Goal: Transaction & Acquisition: Purchase product/service

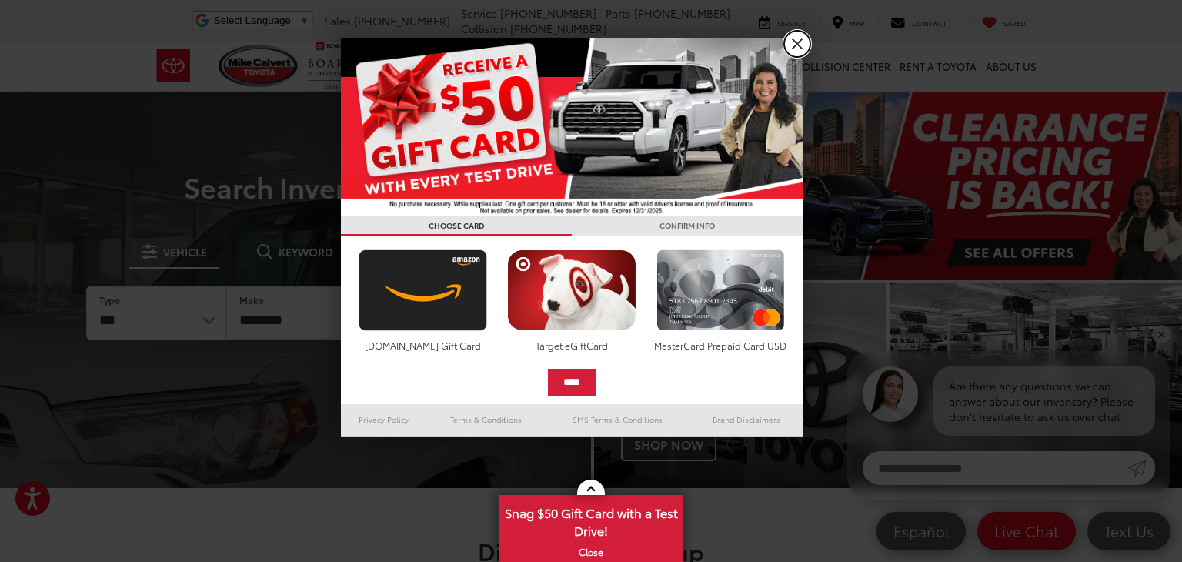
click at [798, 52] on link "X" at bounding box center [797, 44] width 26 height 26
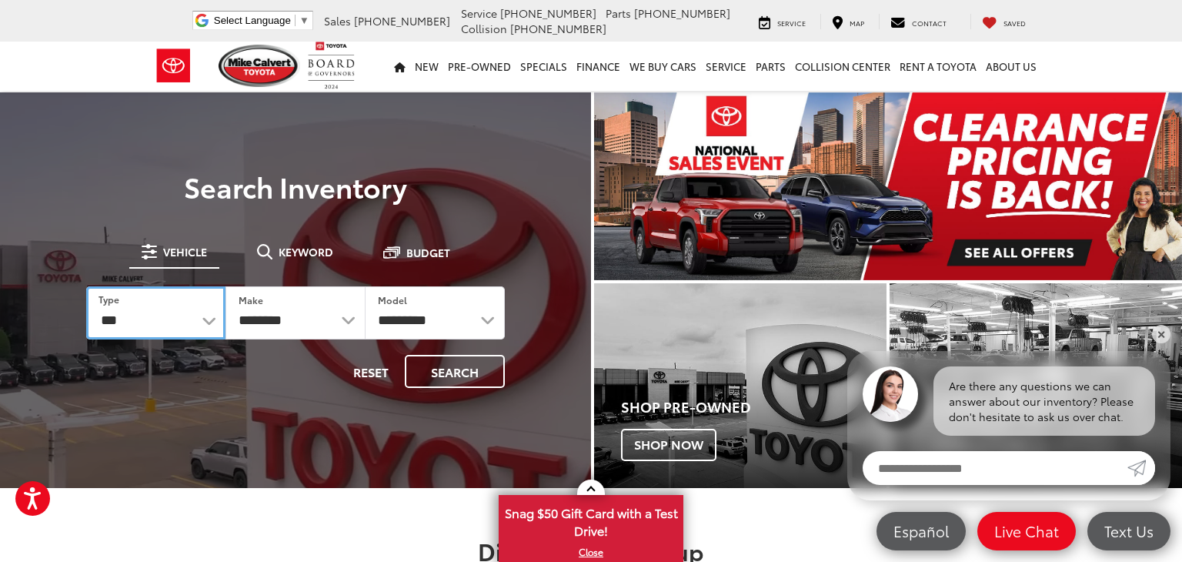
click at [208, 316] on select "*** *** **** *********" at bounding box center [155, 312] width 139 height 53
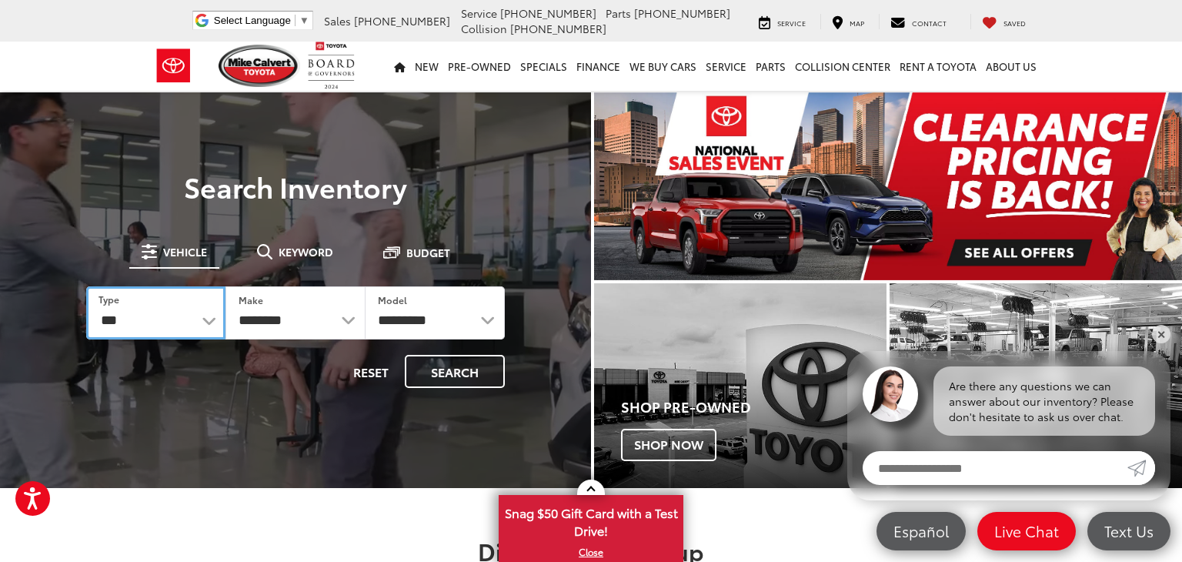
select select "******"
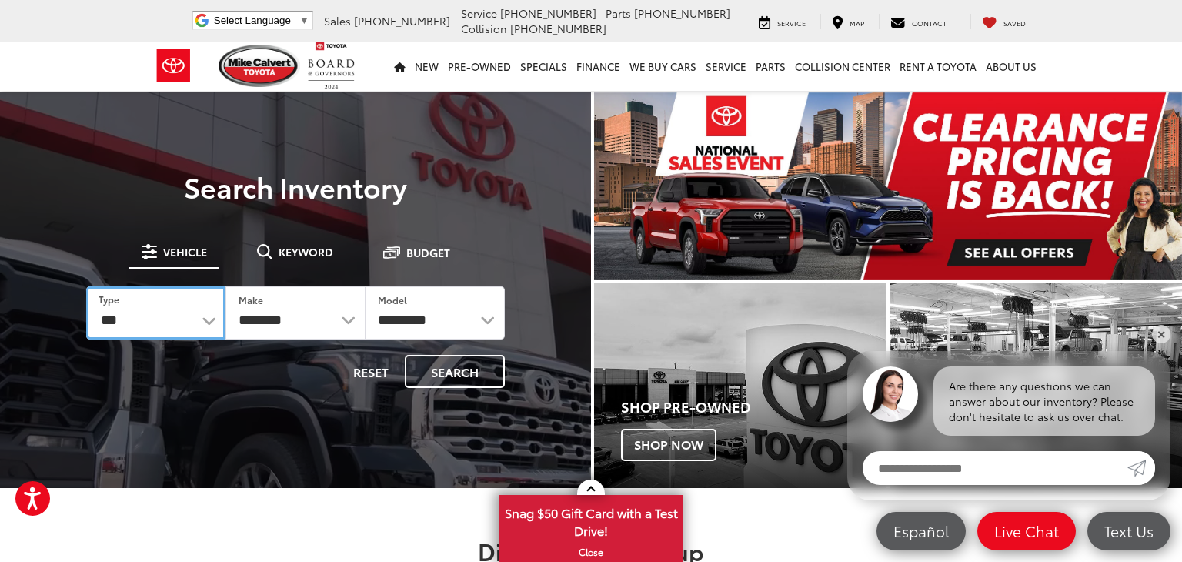
click at [86, 286] on select "*** *** **** *********" at bounding box center [155, 312] width 139 height 53
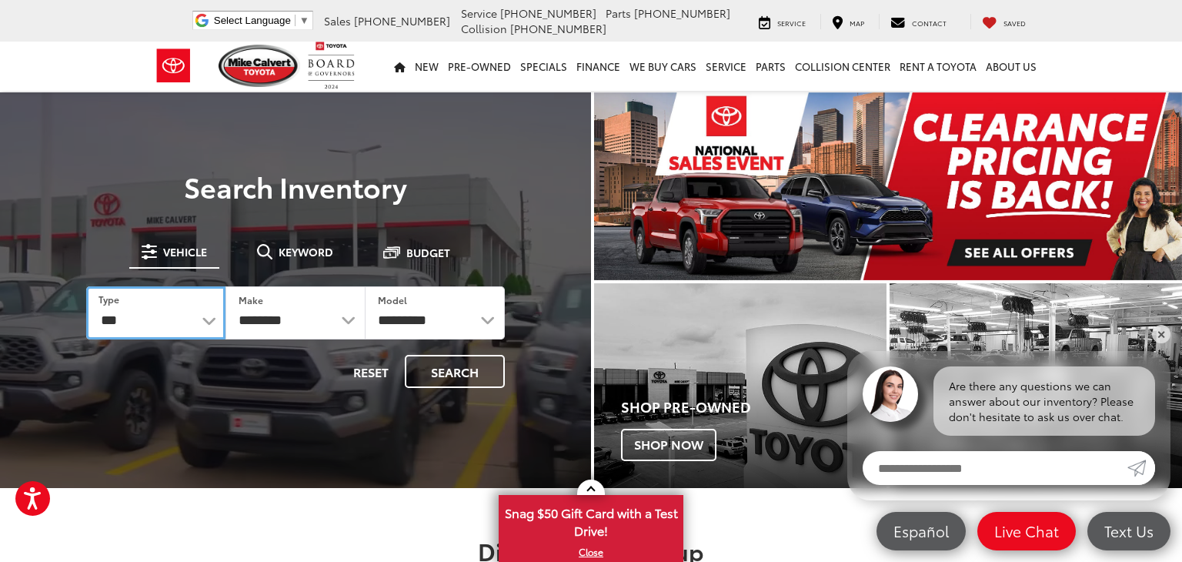
select select
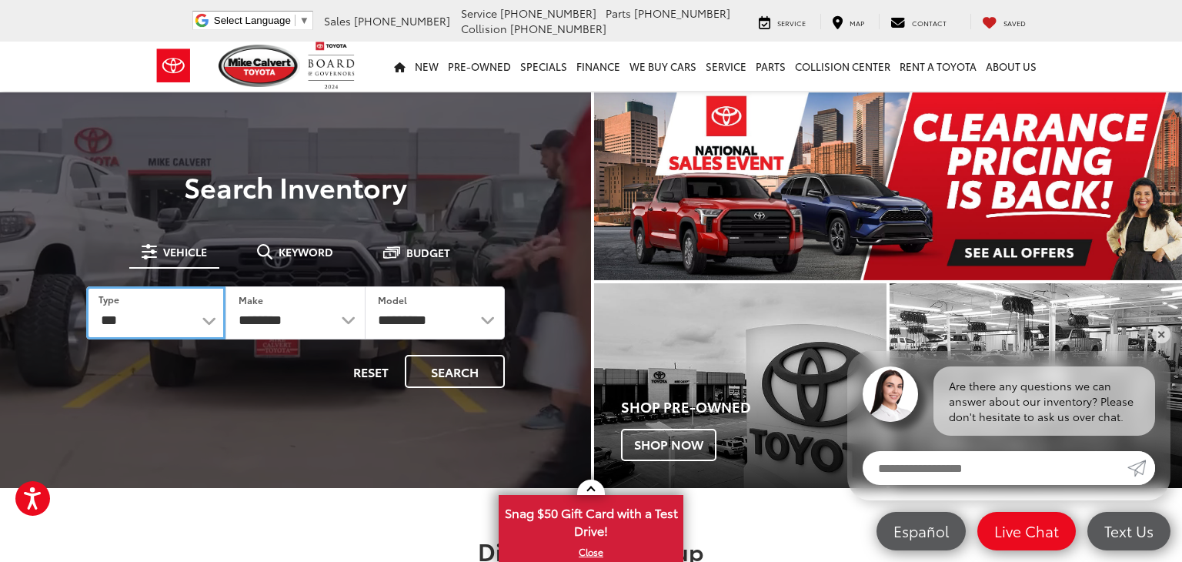
select select
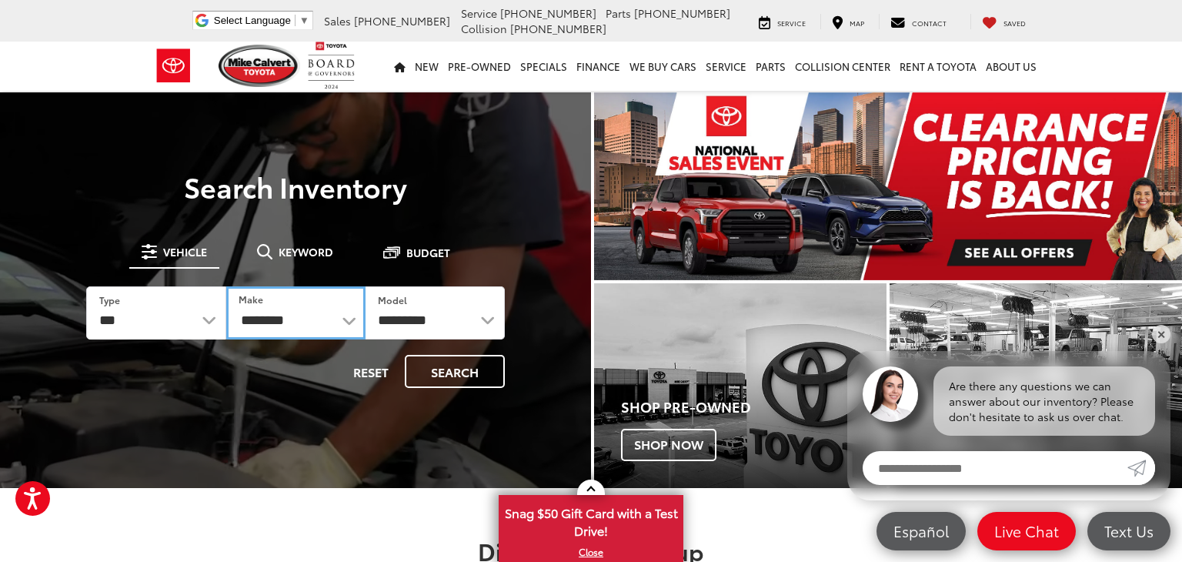
click at [347, 319] on select "**********" at bounding box center [295, 312] width 139 height 53
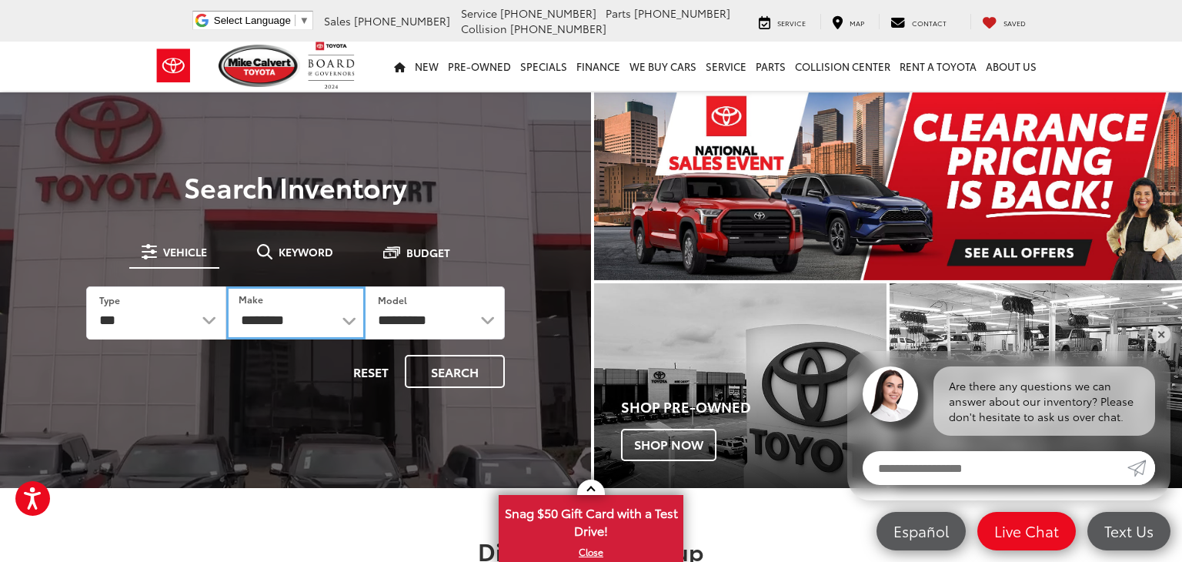
click at [342, 282] on div "**********" at bounding box center [295, 313] width 419 height 150
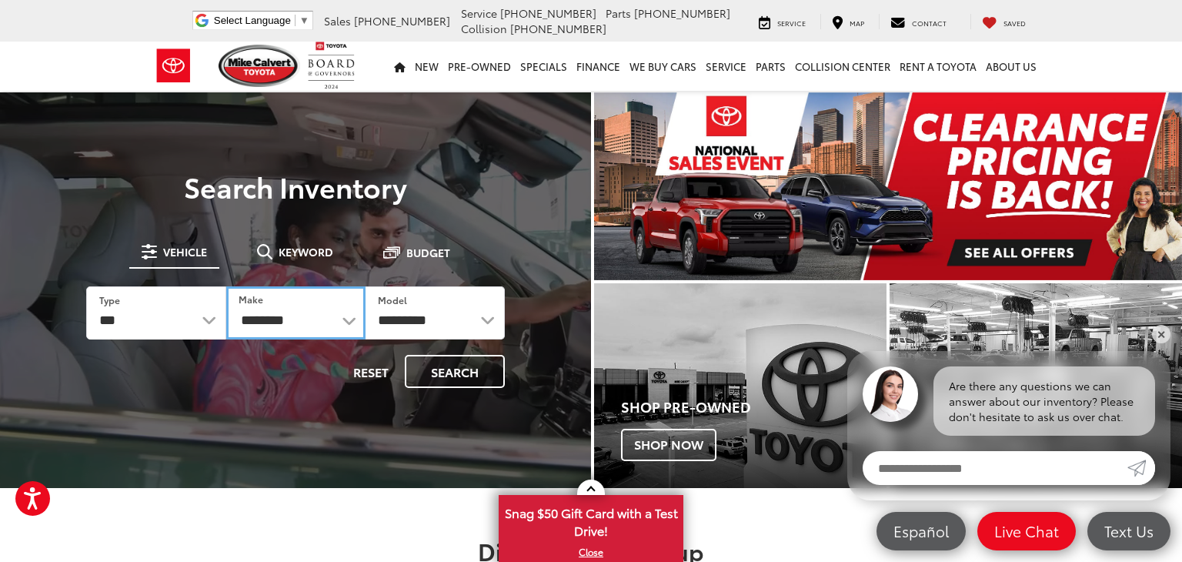
click at [349, 325] on select "**********" at bounding box center [295, 312] width 139 height 53
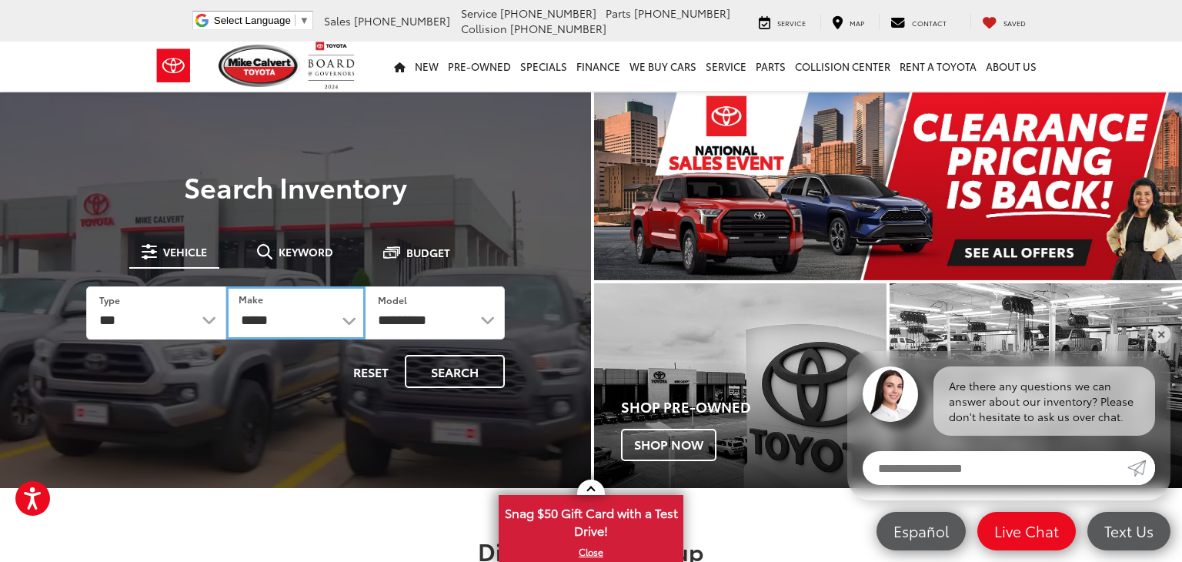
click at [226, 286] on select "**********" at bounding box center [295, 312] width 139 height 53
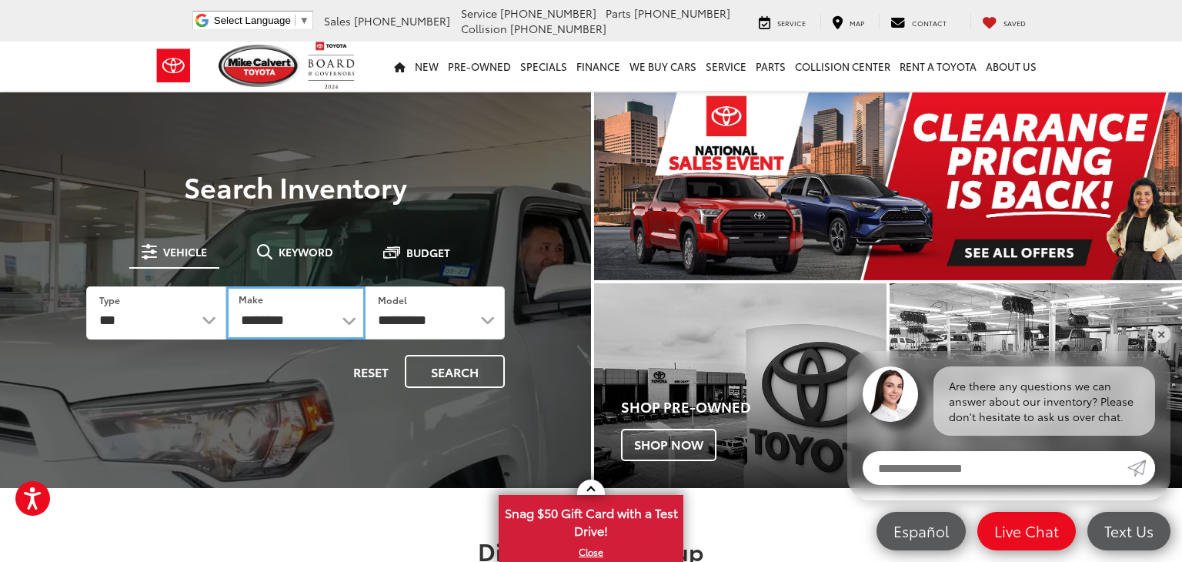
click at [349, 318] on select "**********" at bounding box center [295, 312] width 139 height 53
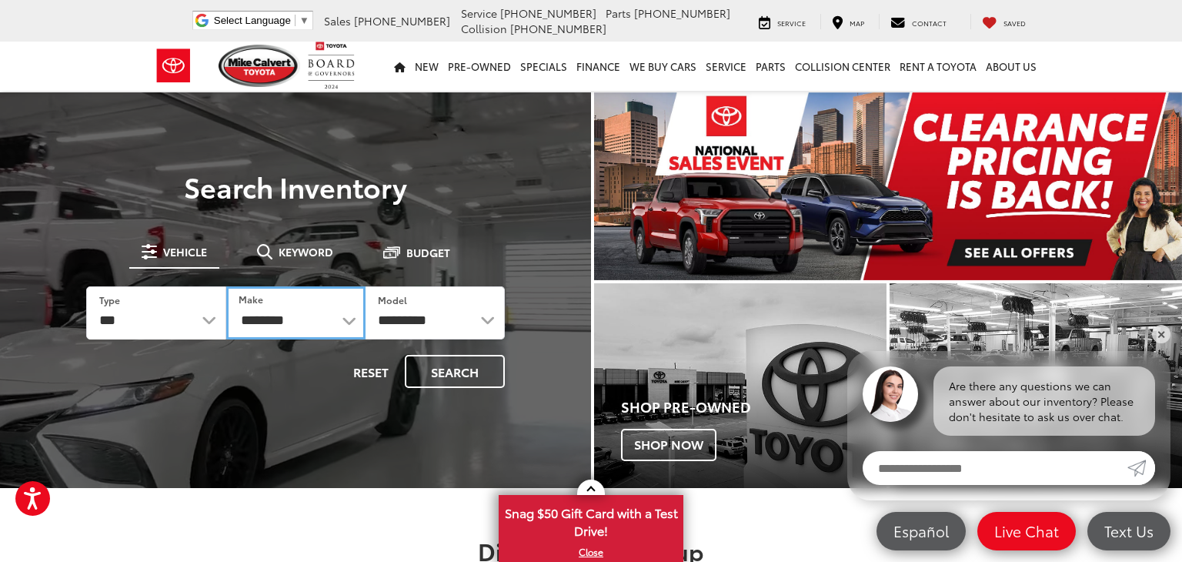
select select "*****"
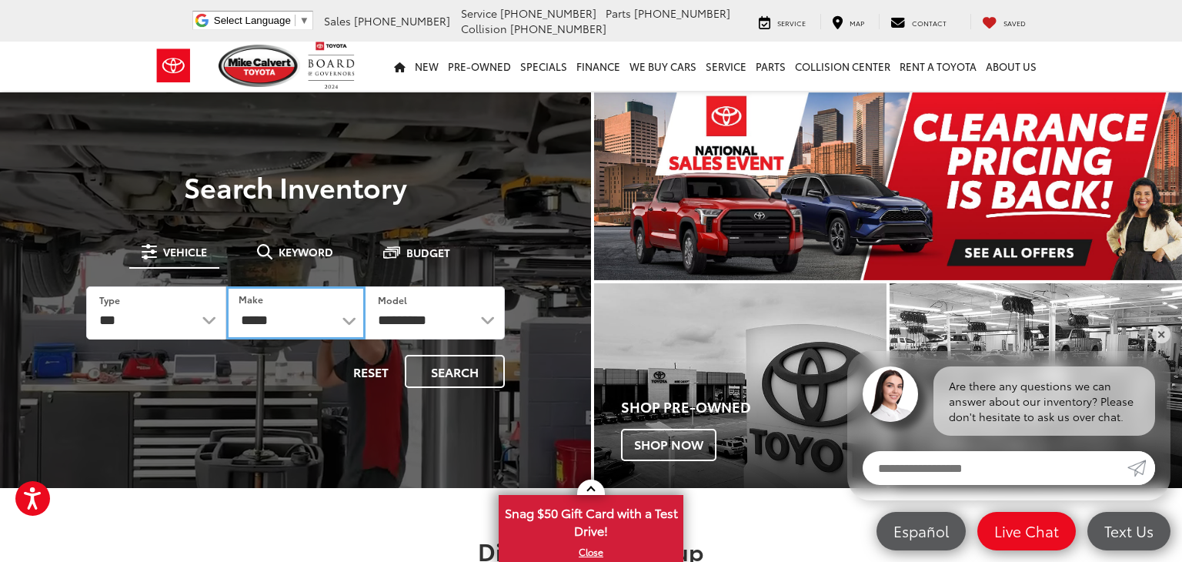
click at [226, 286] on select "**********" at bounding box center [295, 312] width 139 height 53
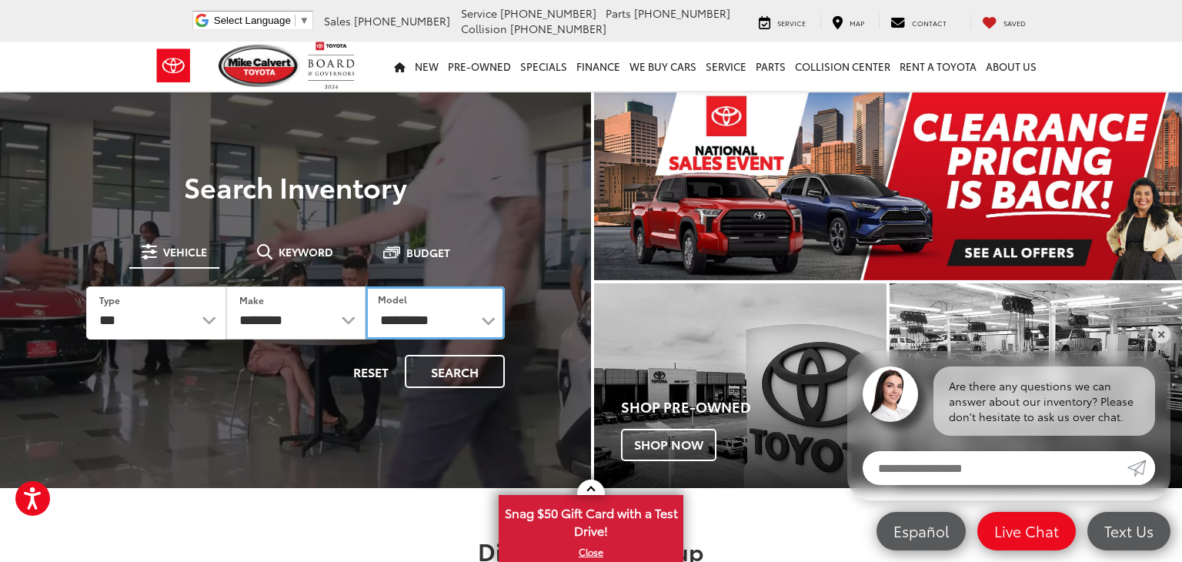
click at [485, 323] on select "********* ** ** ** ** ** **" at bounding box center [435, 312] width 139 height 53
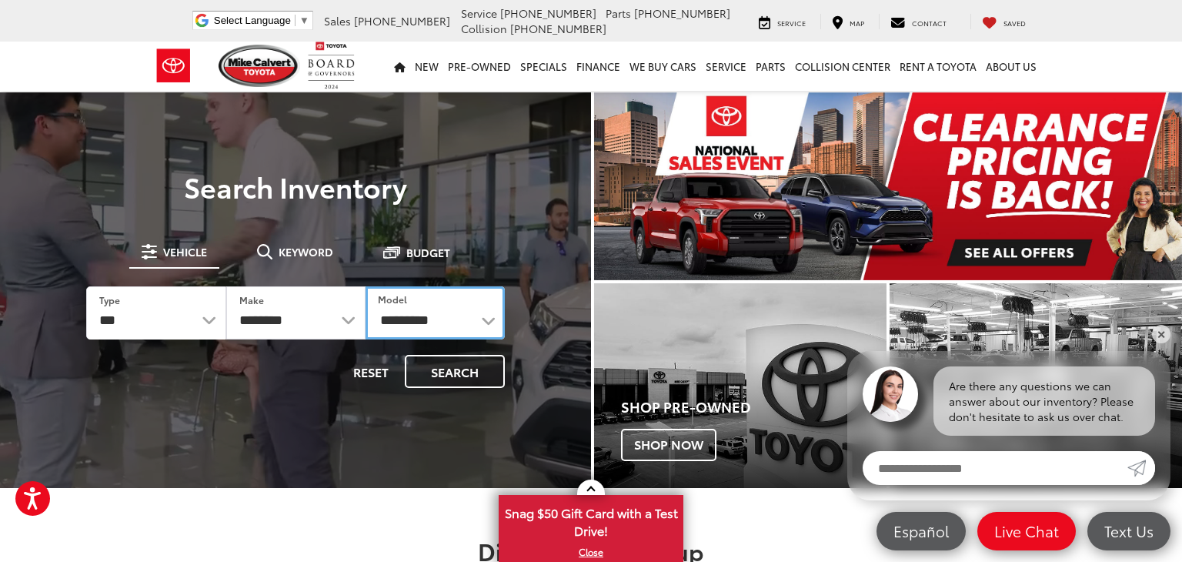
select select "**"
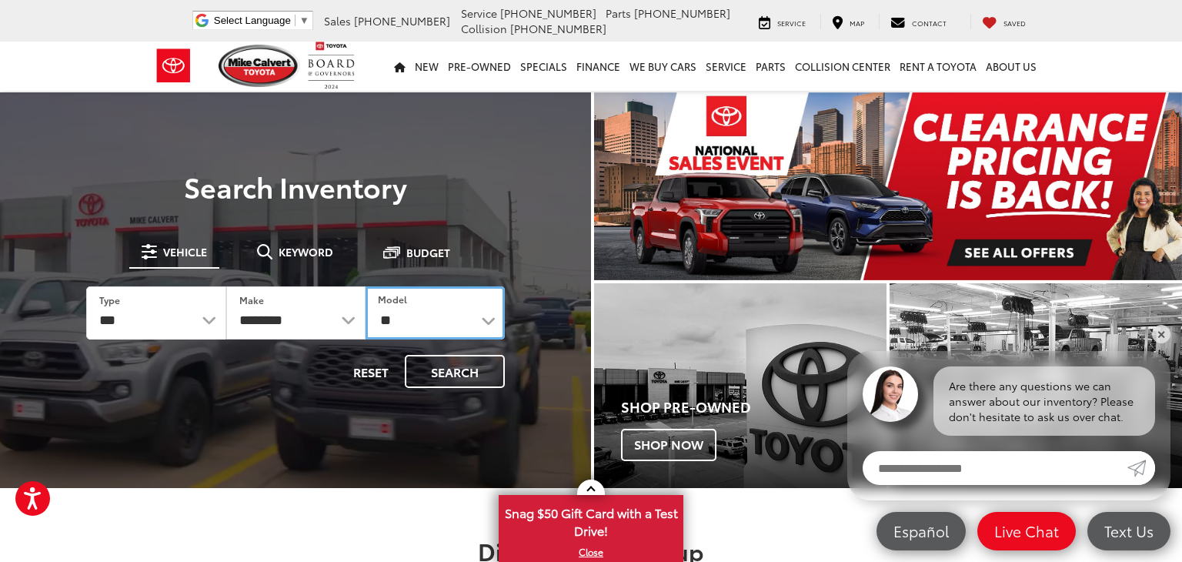
click at [366, 286] on select "********* ** ** ** ** ** **" at bounding box center [435, 312] width 139 height 53
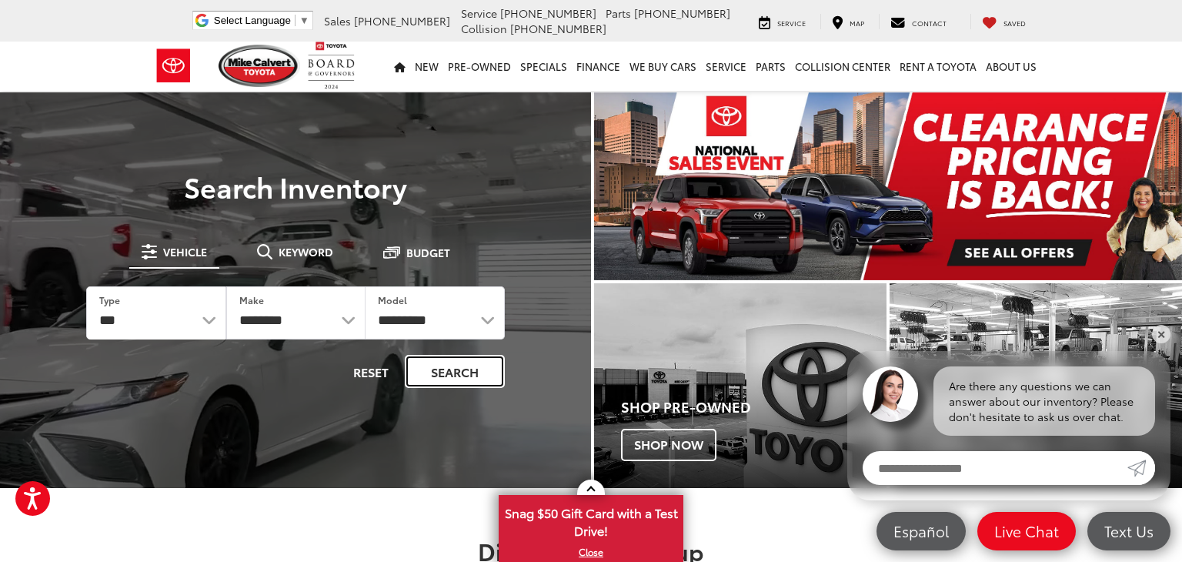
click at [464, 383] on button "Search" at bounding box center [455, 371] width 100 height 33
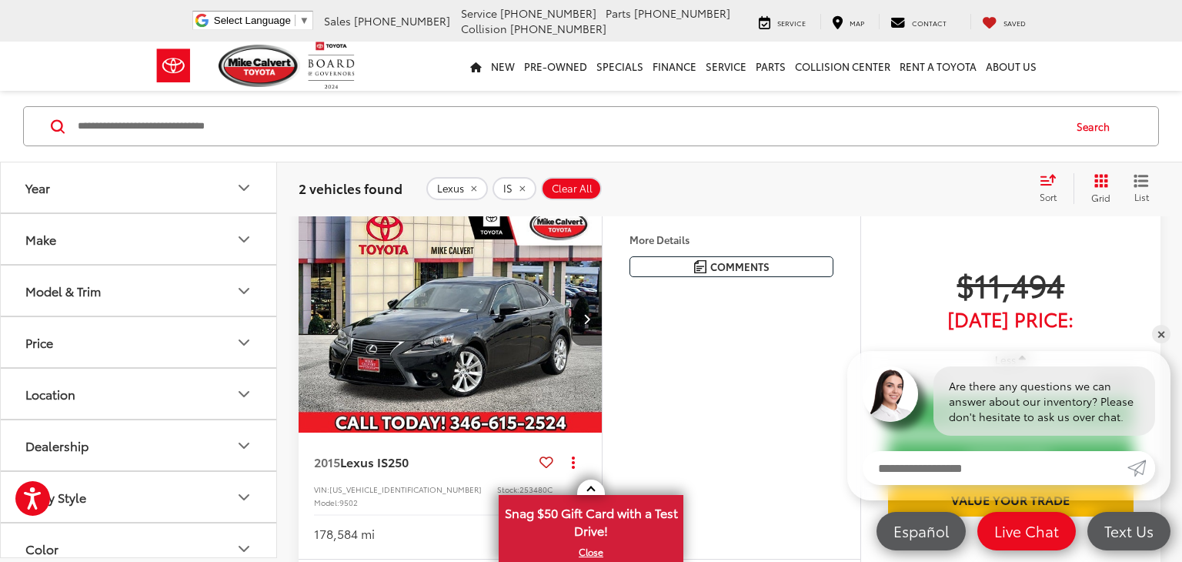
click at [461, 361] on img "2015 Lexus IS 250 0" at bounding box center [451, 319] width 306 height 229
click at [479, 356] on img "2015 Lexus IS 250 0" at bounding box center [451, 319] width 306 height 229
click at [423, 379] on img "2015 Lexus IS 250 0" at bounding box center [451, 319] width 306 height 229
click at [435, 329] on img "2015 Lexus IS 250 0" at bounding box center [451, 319] width 306 height 229
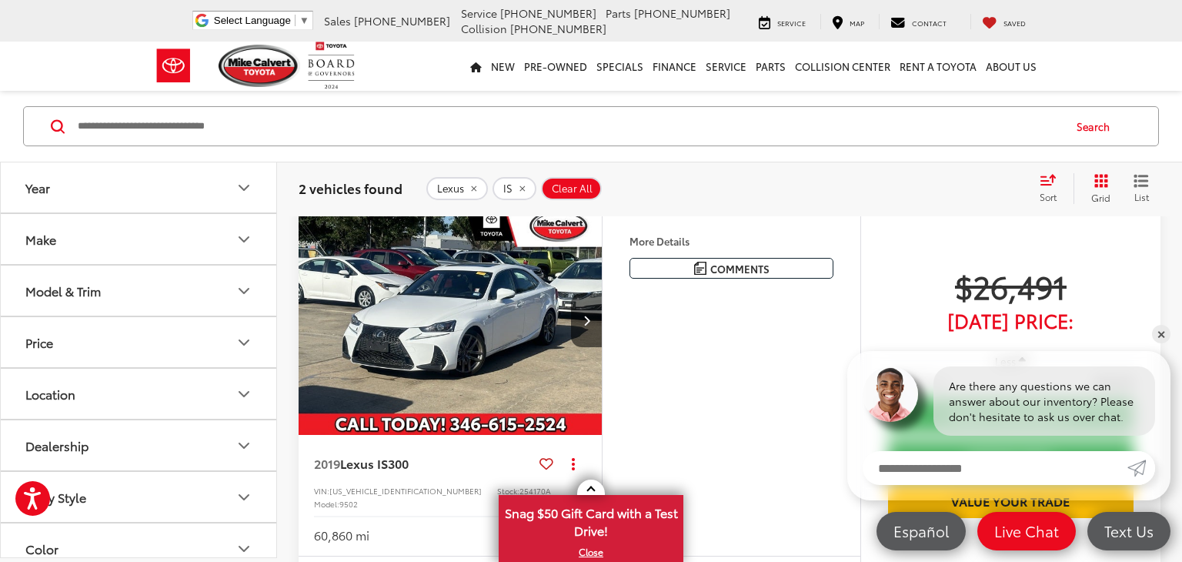
scroll to position [437, 0]
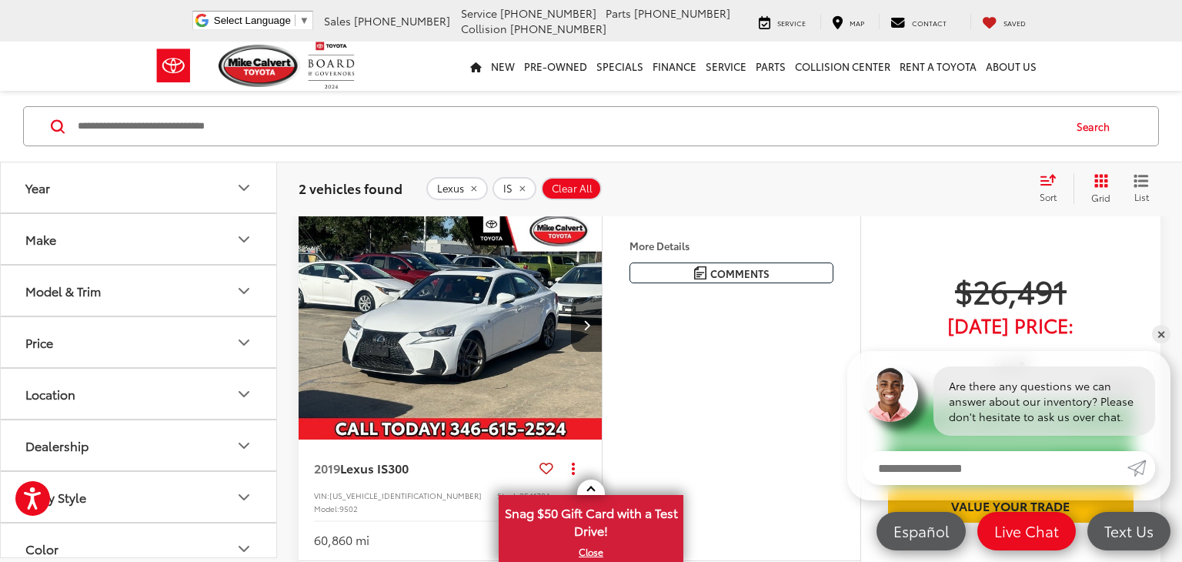
click at [478, 332] on img "2019 Lexus IS 300 0" at bounding box center [451, 325] width 306 height 229
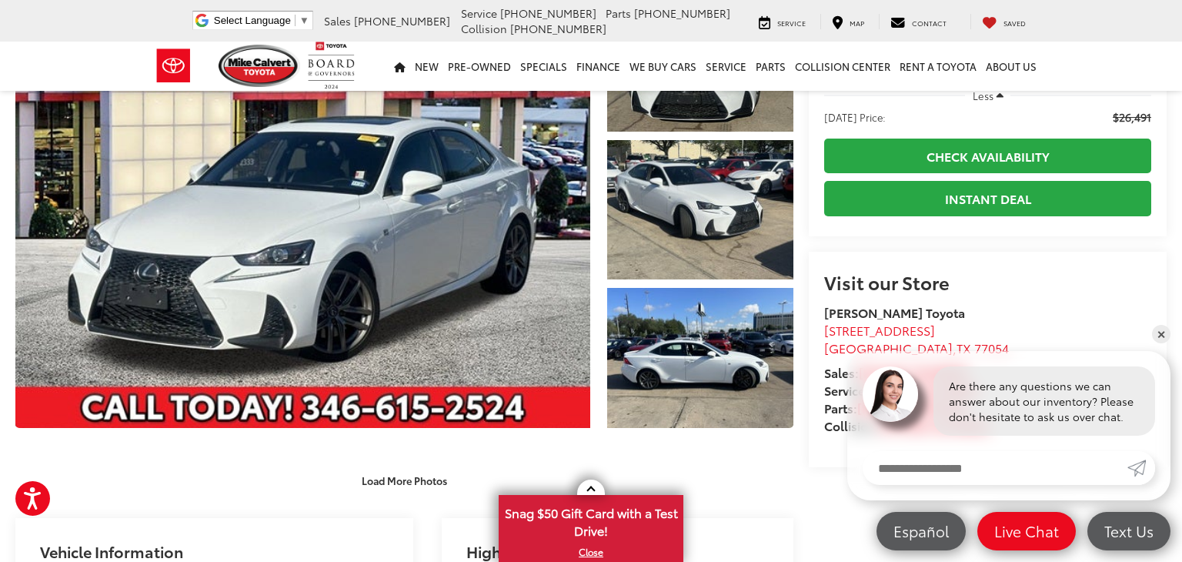
scroll to position [62, 0]
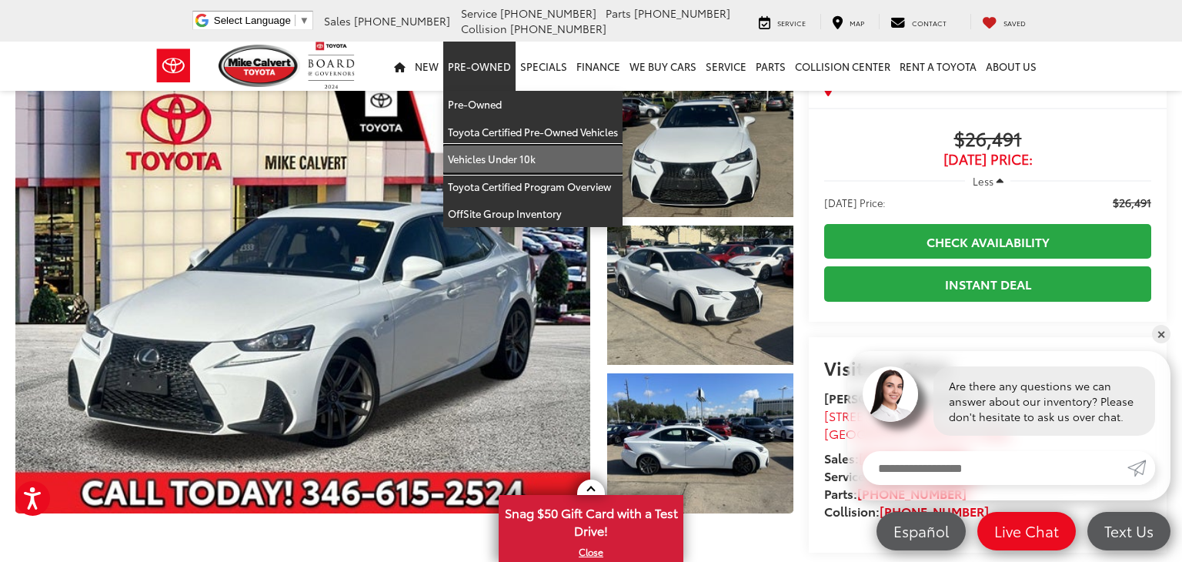
click at [499, 155] on link "Vehicles Under 10k" at bounding box center [532, 159] width 179 height 28
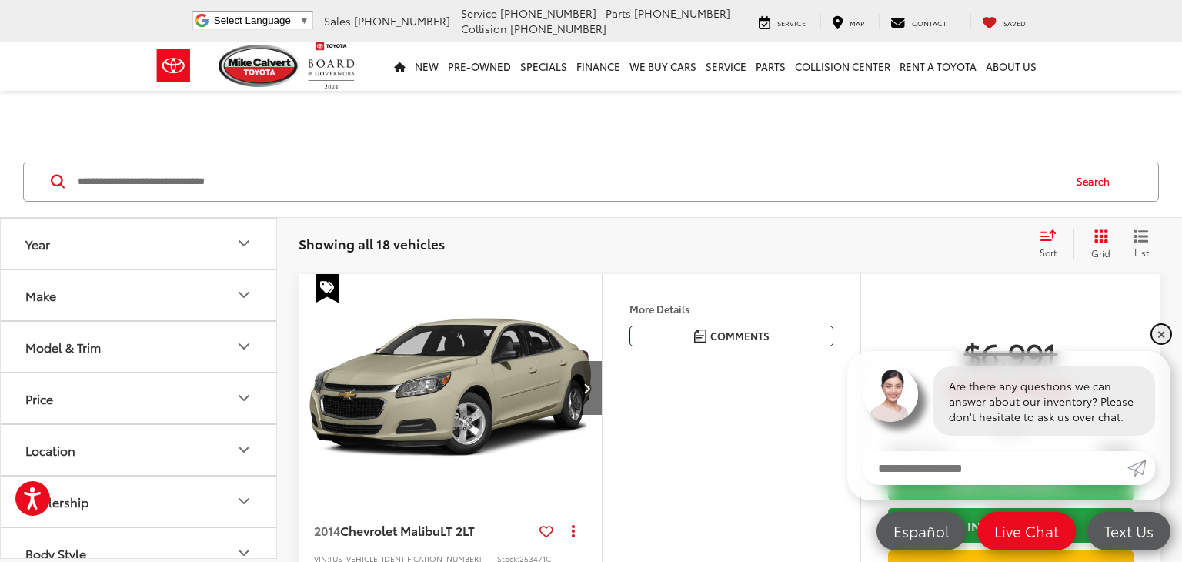
click at [1161, 336] on link "✕" at bounding box center [1161, 334] width 18 height 18
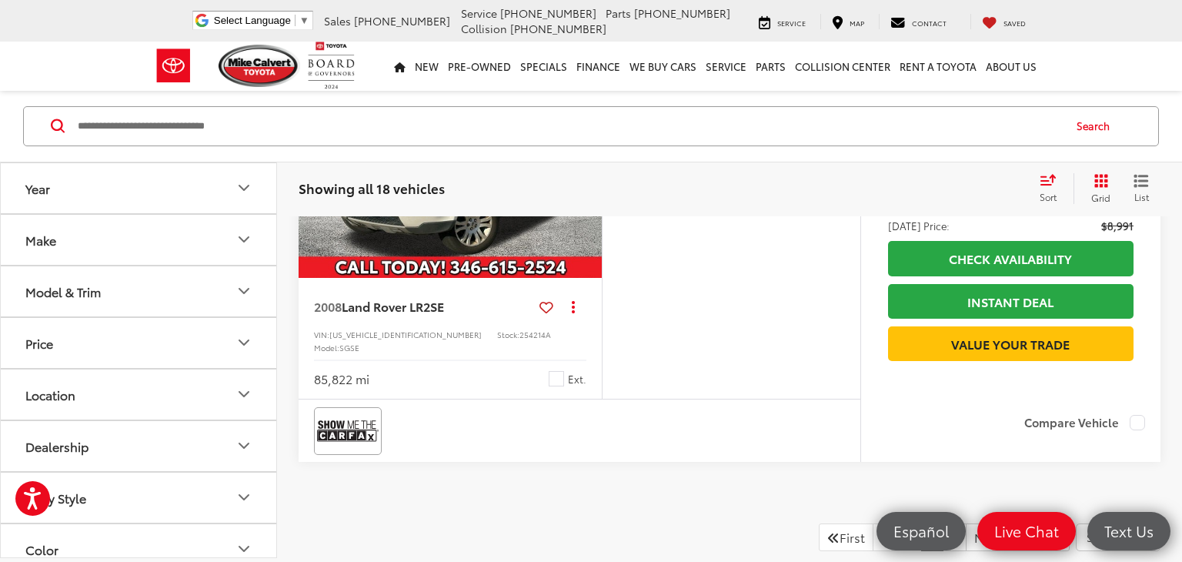
scroll to position [5088, 0]
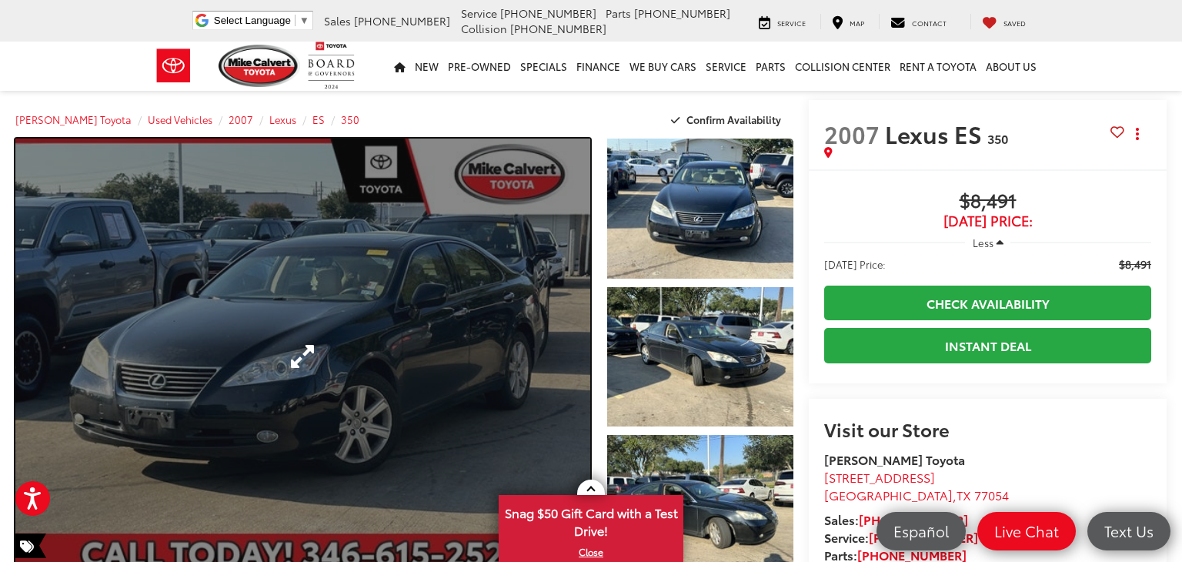
click at [582, 311] on link "Expand Photo 0" at bounding box center [302, 357] width 575 height 436
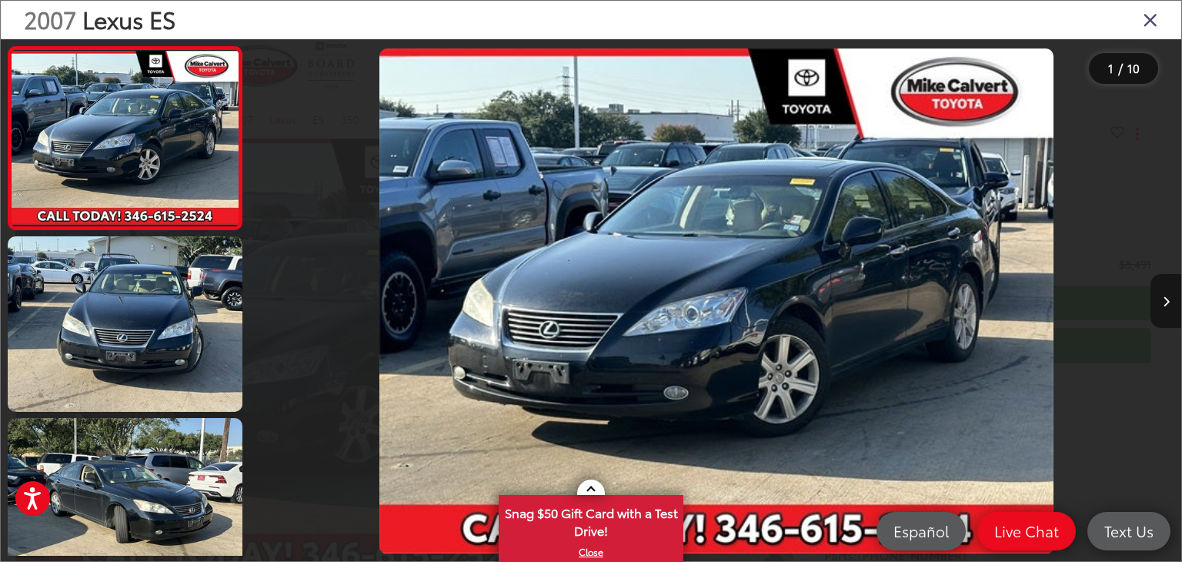
click at [1165, 306] on icon "Next image" at bounding box center [1166, 301] width 7 height 11
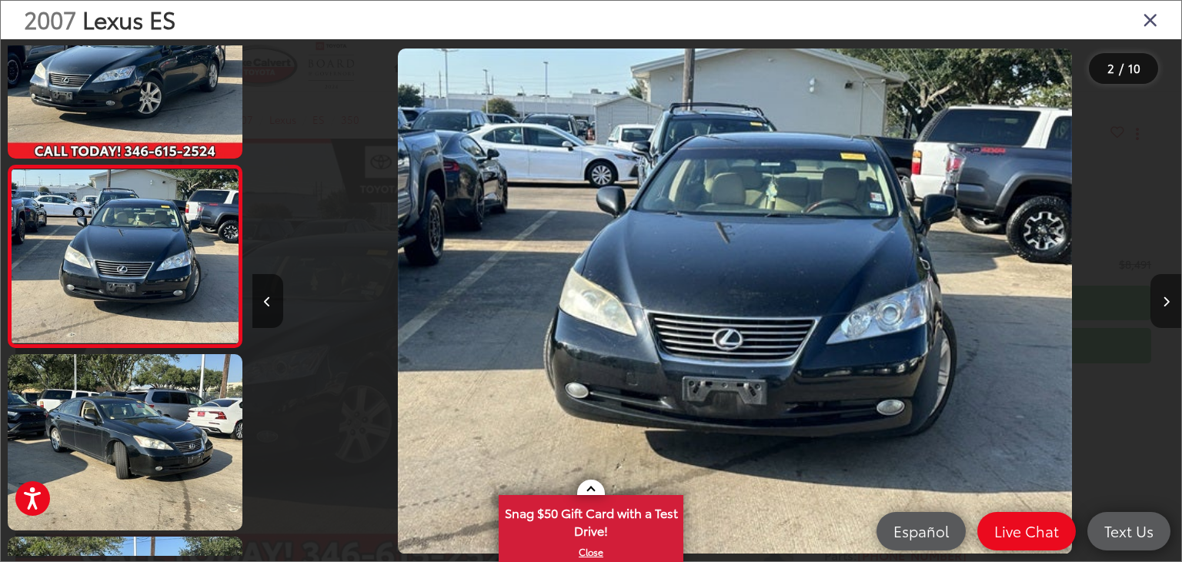
scroll to position [0, 929]
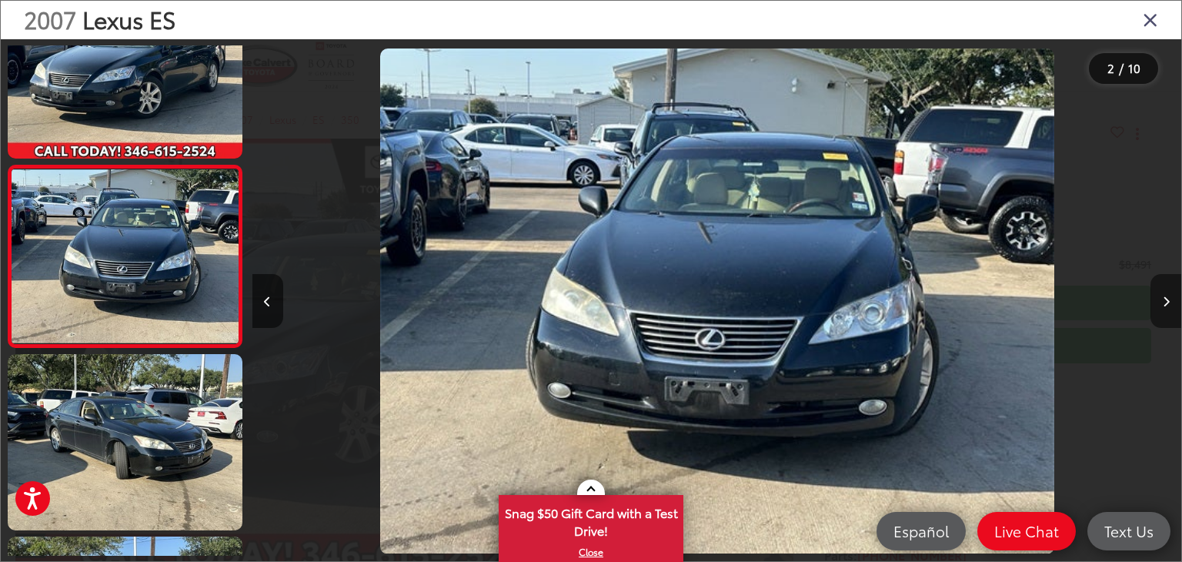
click at [1165, 306] on icon "Next image" at bounding box center [1166, 301] width 7 height 11
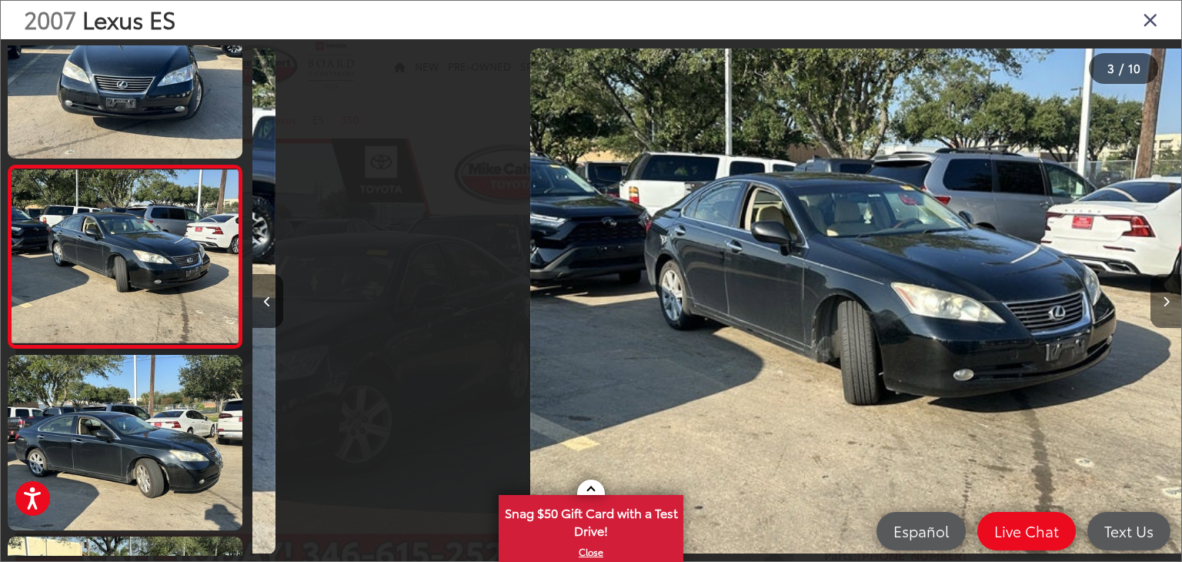
scroll to position [0, 1859]
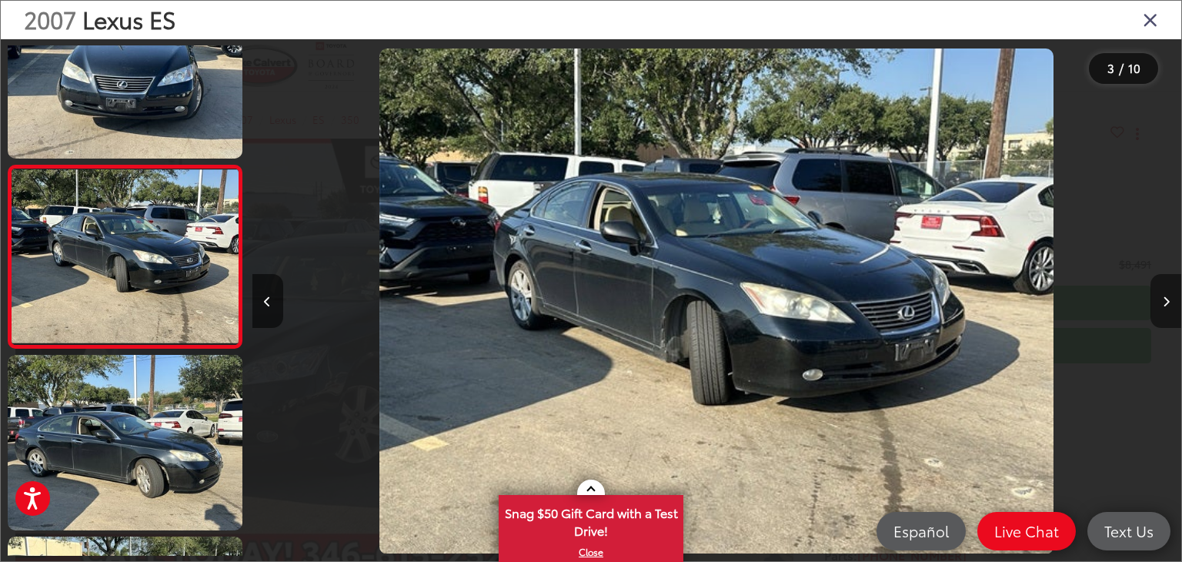
click at [1165, 306] on icon "Next image" at bounding box center [1166, 301] width 7 height 11
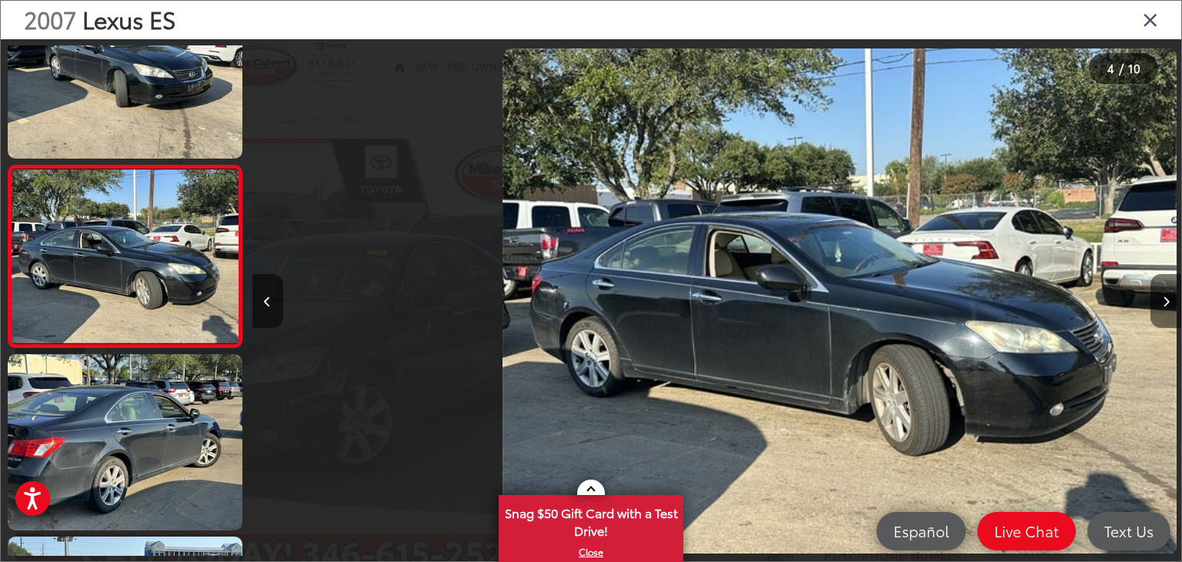
scroll to position [0, 2788]
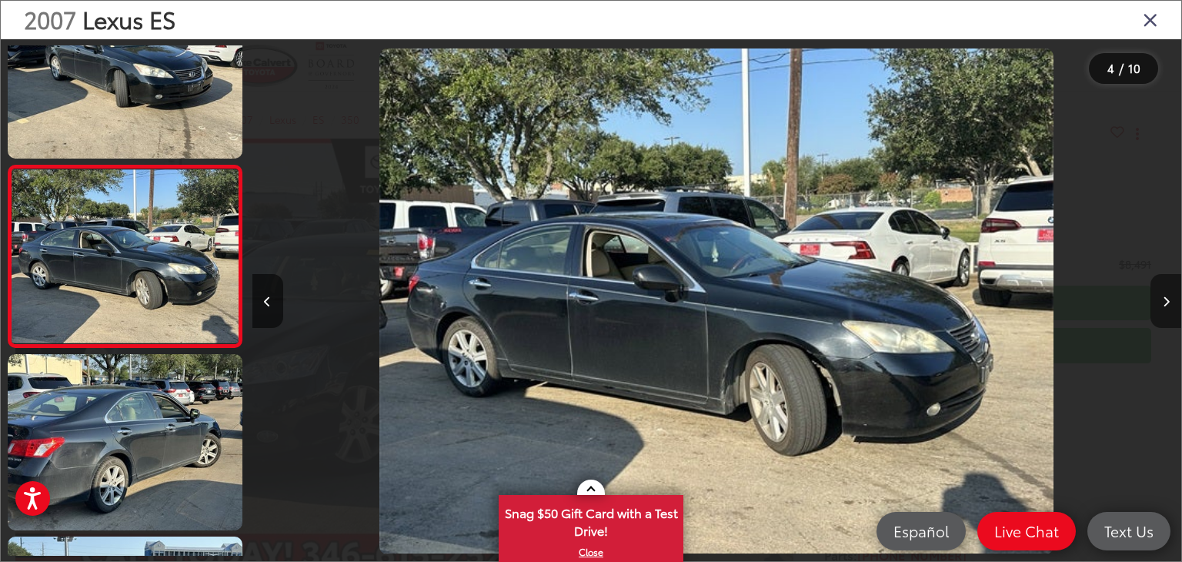
click at [1165, 306] on icon "Next image" at bounding box center [1166, 301] width 7 height 11
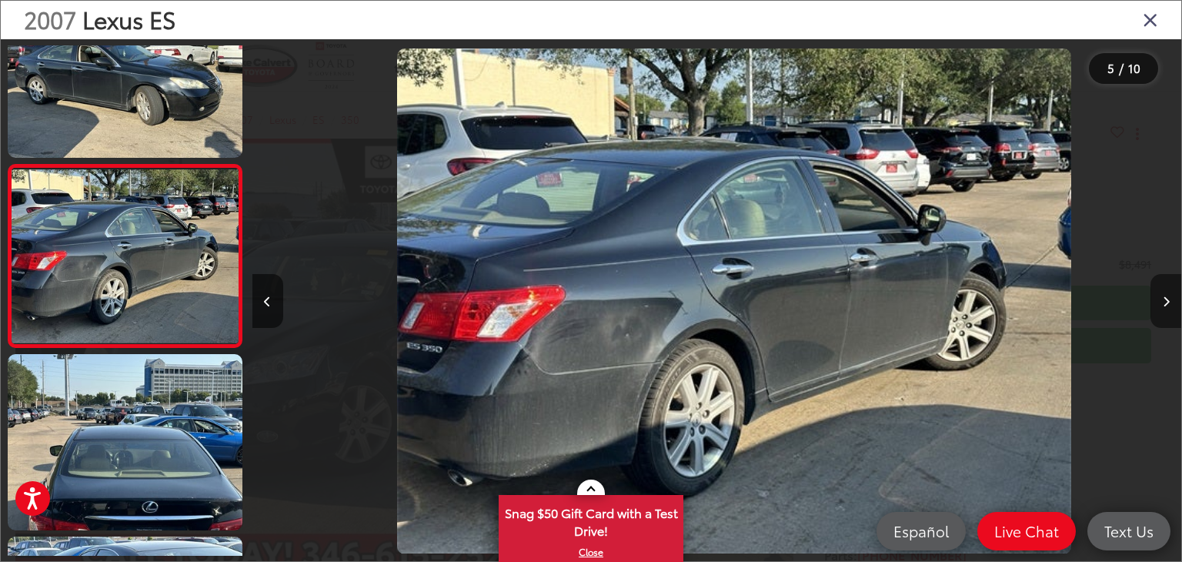
scroll to position [0, 3717]
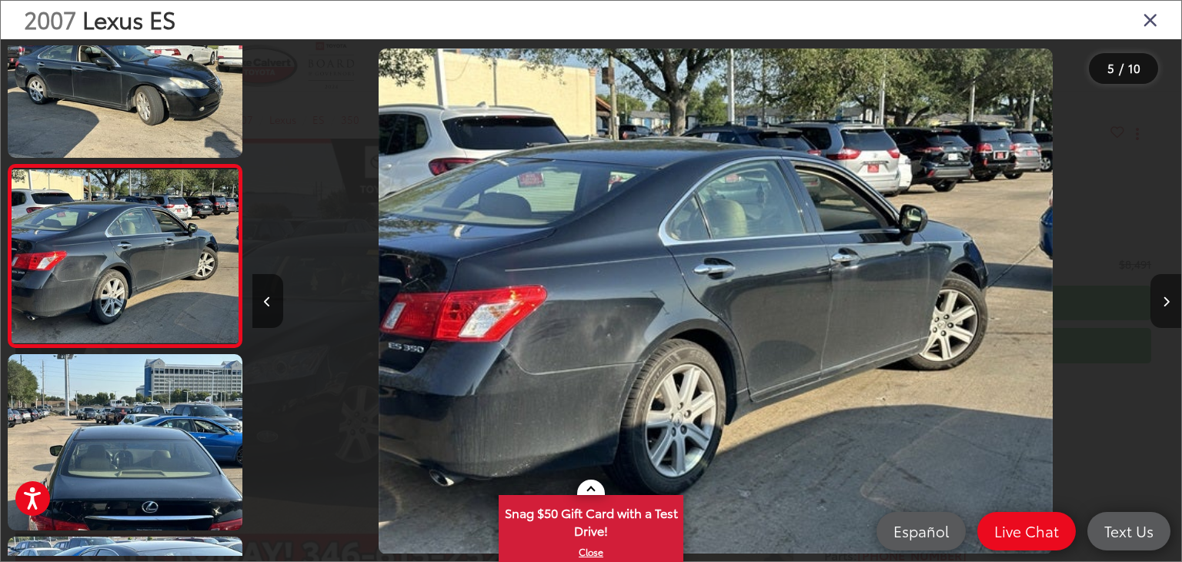
click at [1165, 306] on icon "Next image" at bounding box center [1166, 301] width 7 height 11
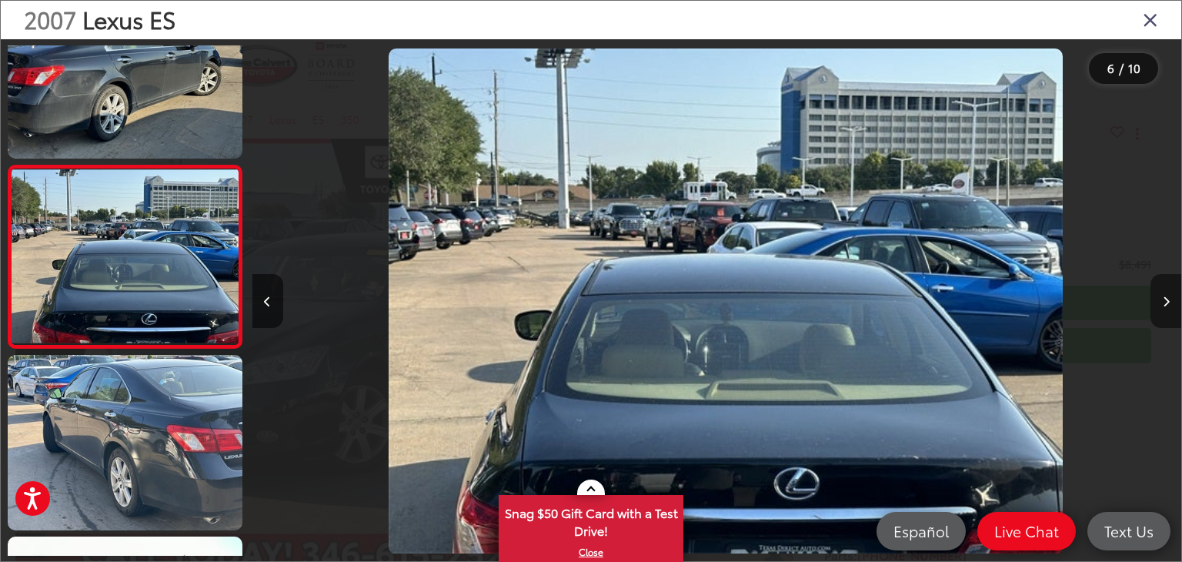
scroll to position [0, 4646]
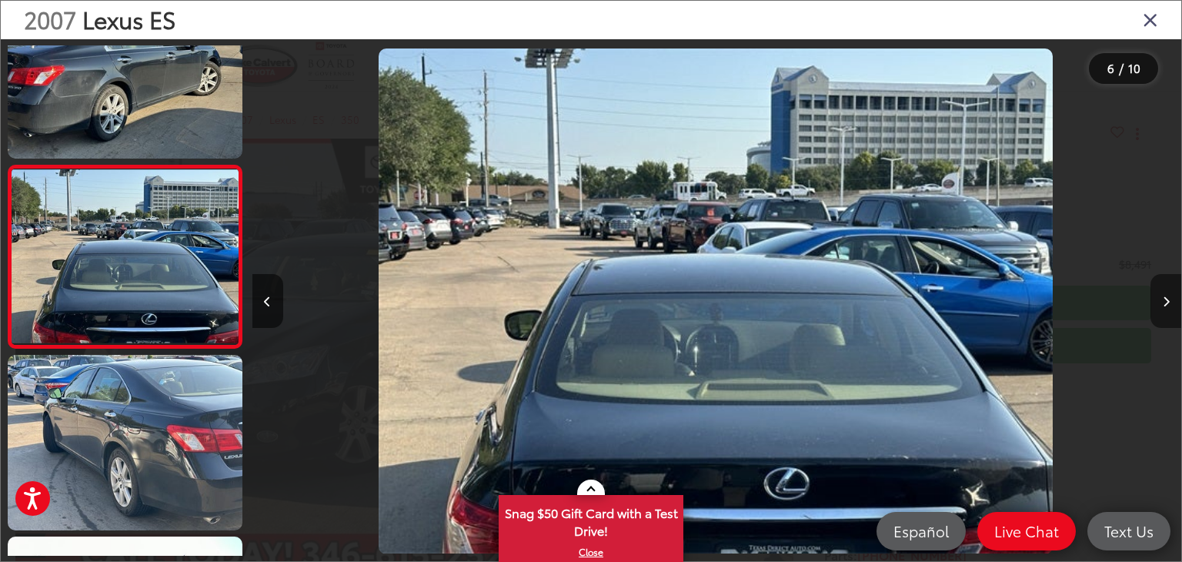
click at [1165, 306] on icon "Next image" at bounding box center [1166, 301] width 7 height 11
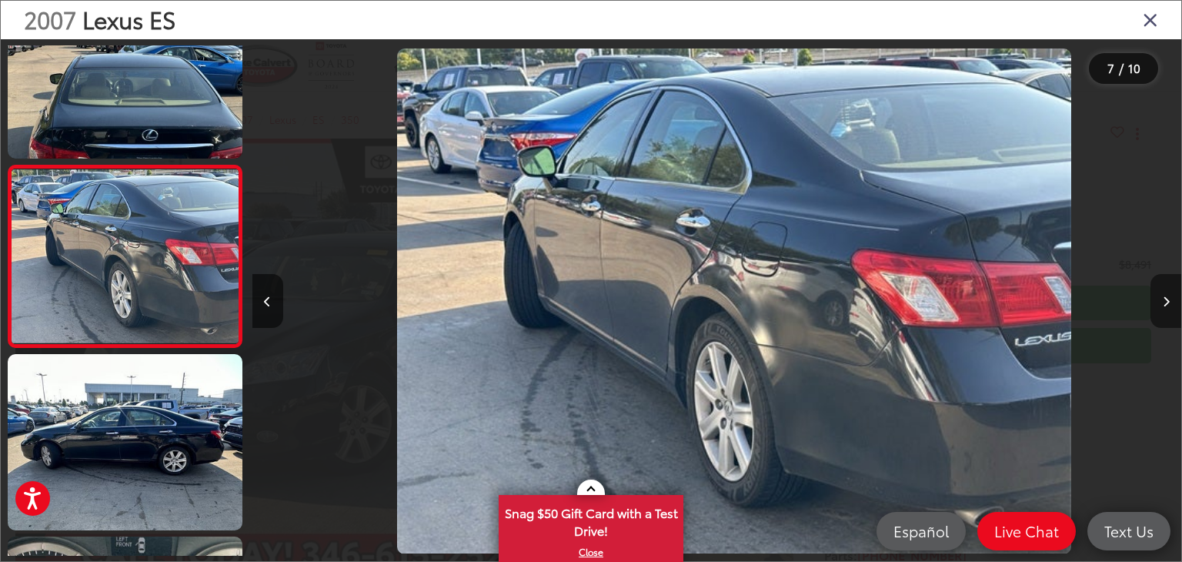
scroll to position [0, 5575]
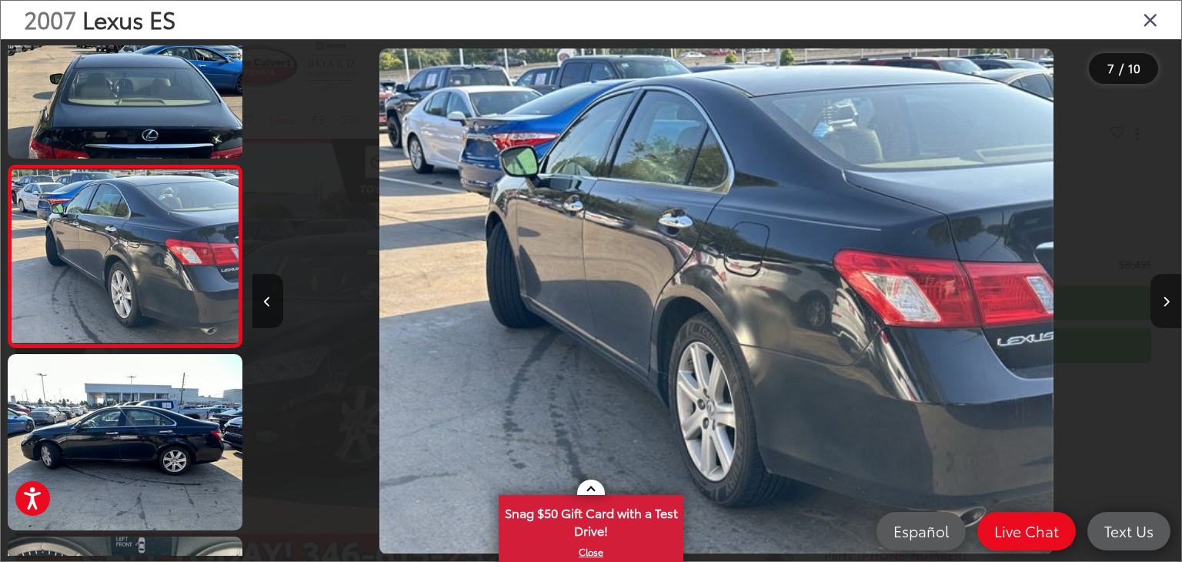
click at [1165, 306] on icon "Next image" at bounding box center [1166, 301] width 7 height 11
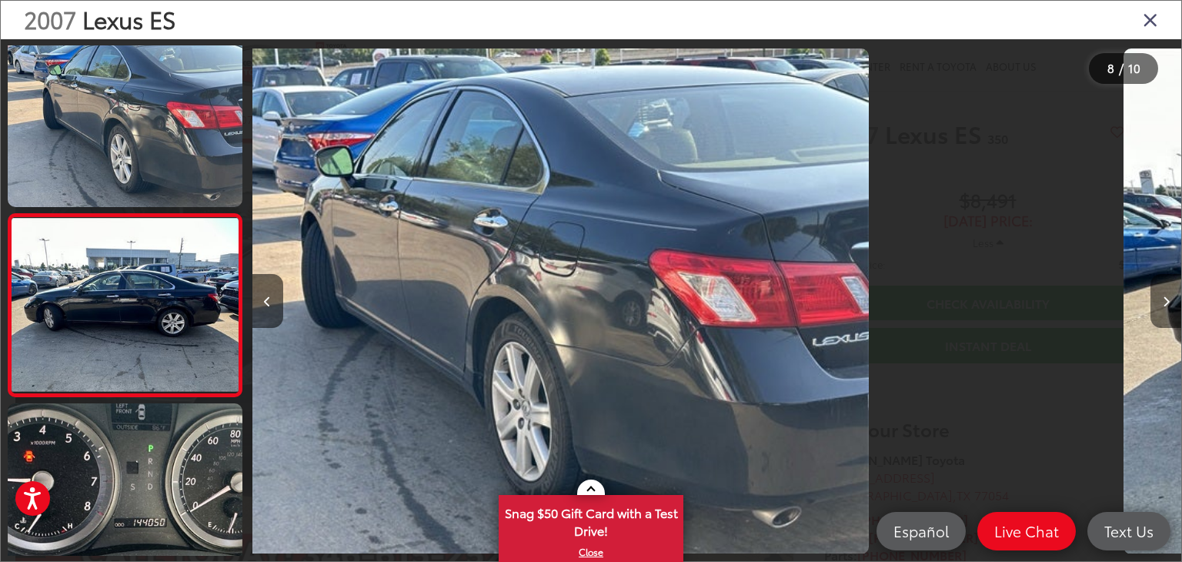
scroll to position [0, 0]
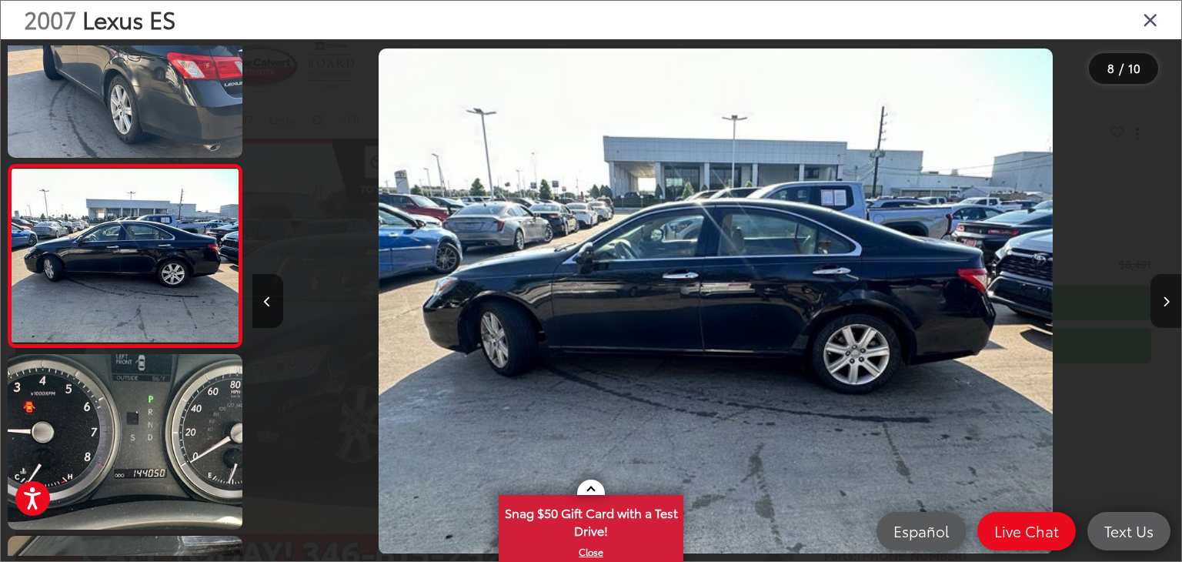
click at [1165, 306] on icon "Next image" at bounding box center [1166, 301] width 7 height 11
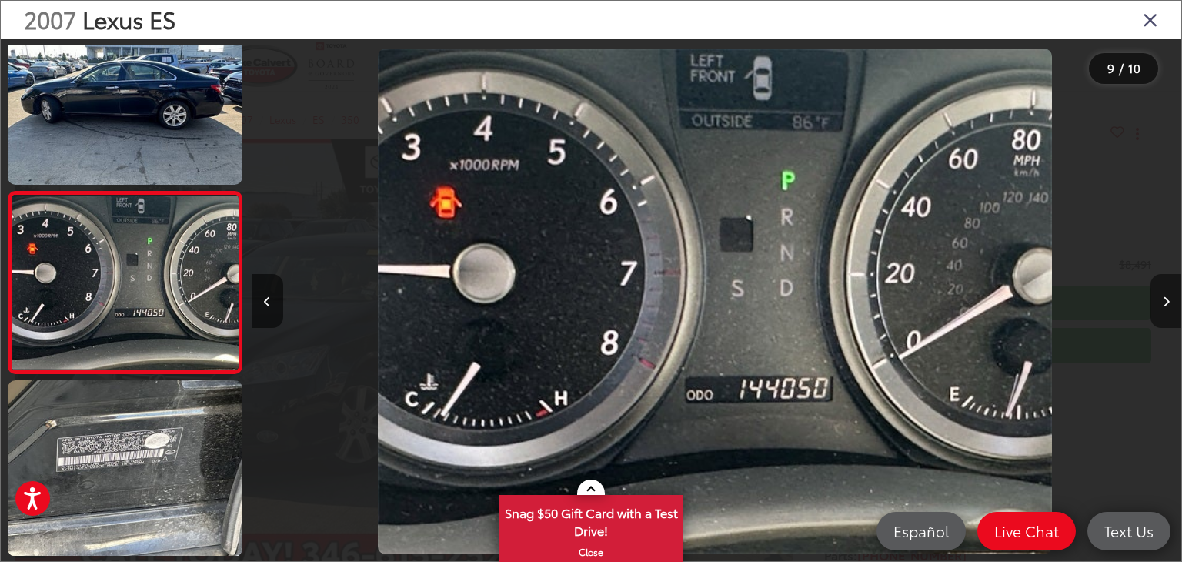
click at [1165, 306] on icon "Next image" at bounding box center [1166, 301] width 7 height 11
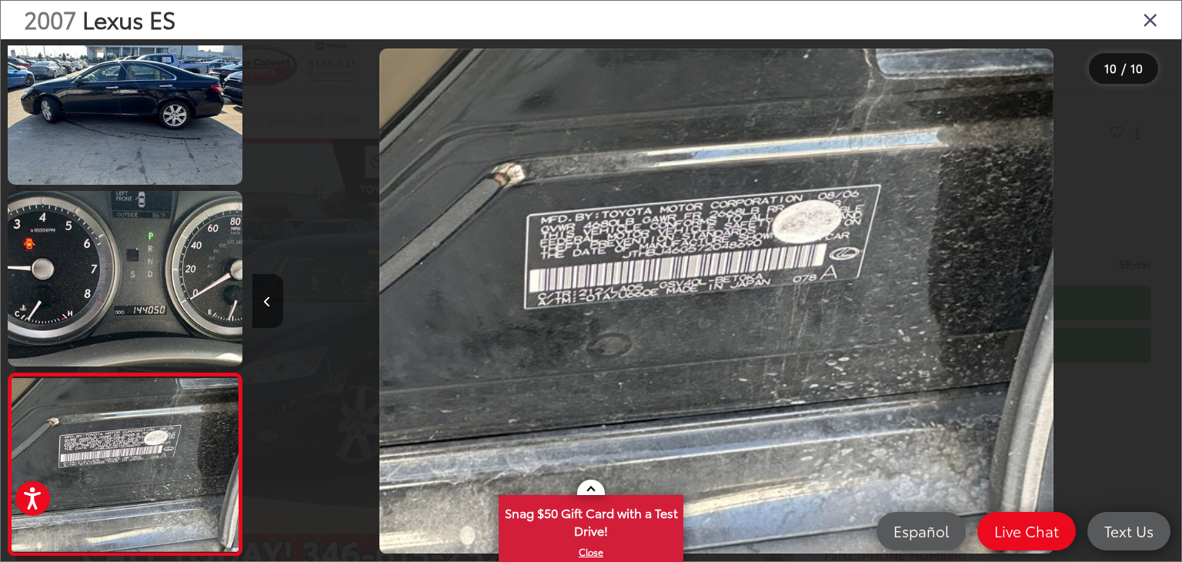
click at [1165, 306] on div at bounding box center [1065, 300] width 232 height 523
click at [1151, 18] on icon "Close gallery" at bounding box center [1150, 19] width 15 height 20
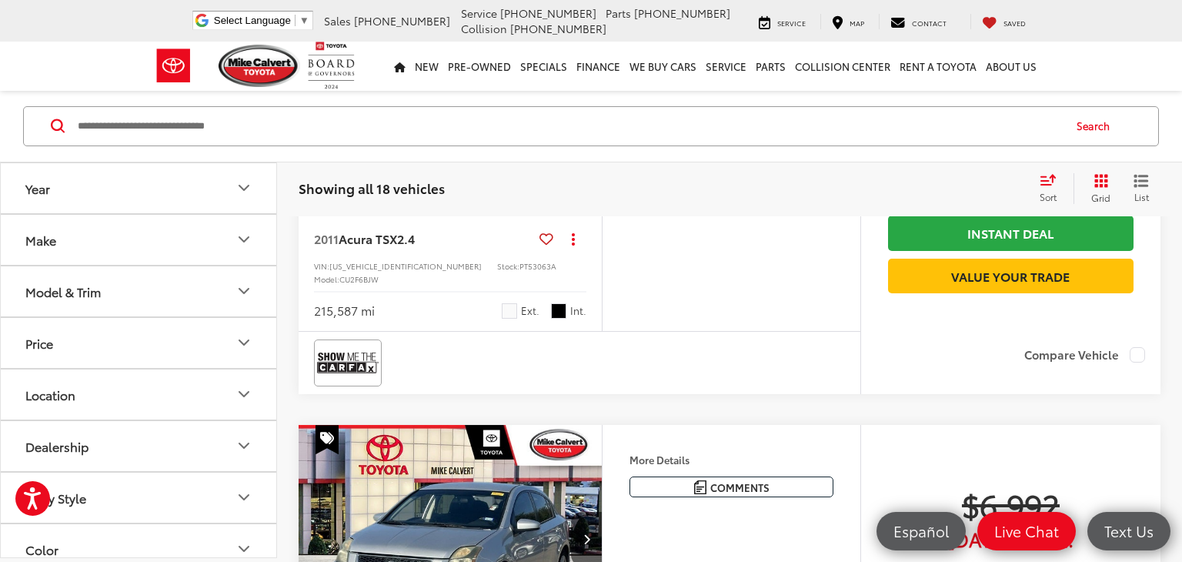
scroll to position [1629, 0]
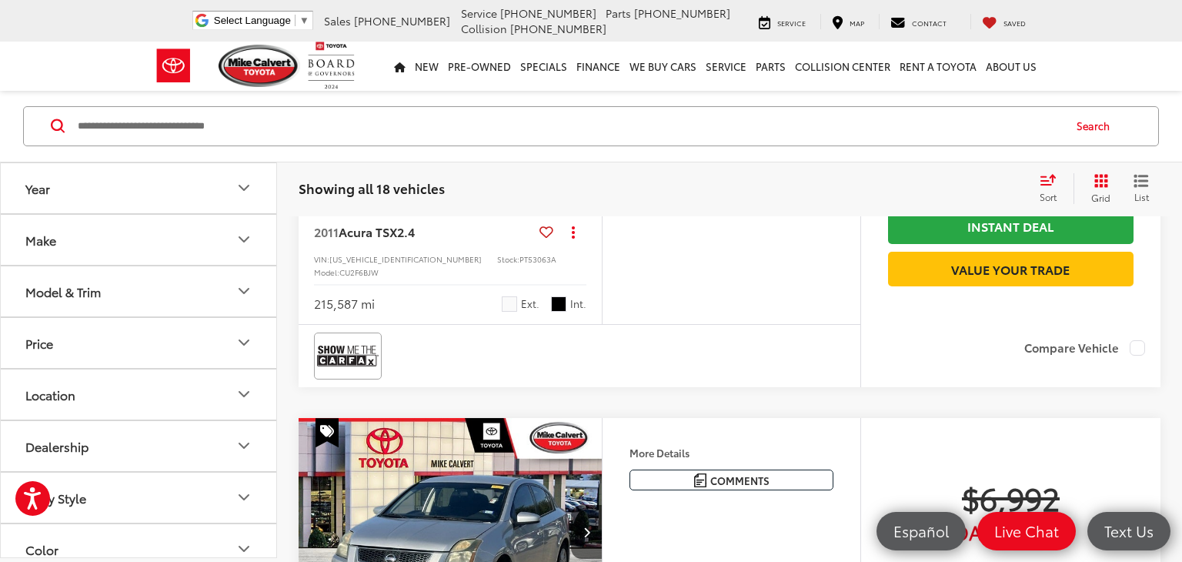
click at [455, 204] on img "2011 Acura TSX 2.4 0" at bounding box center [451, 89] width 306 height 229
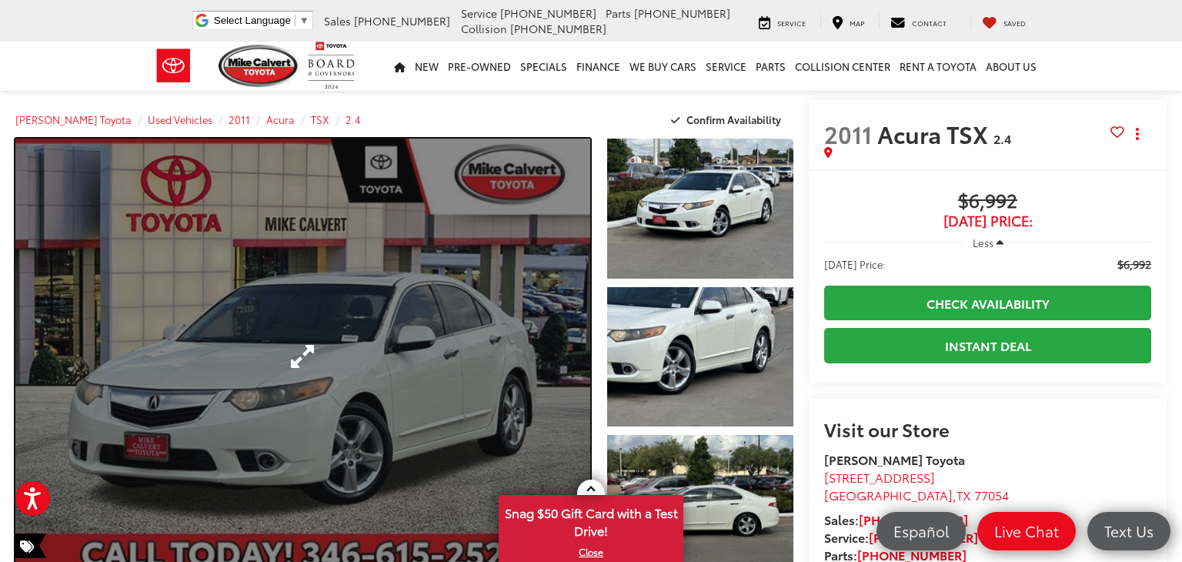
click at [543, 363] on link "Expand Photo 0" at bounding box center [302, 357] width 575 height 436
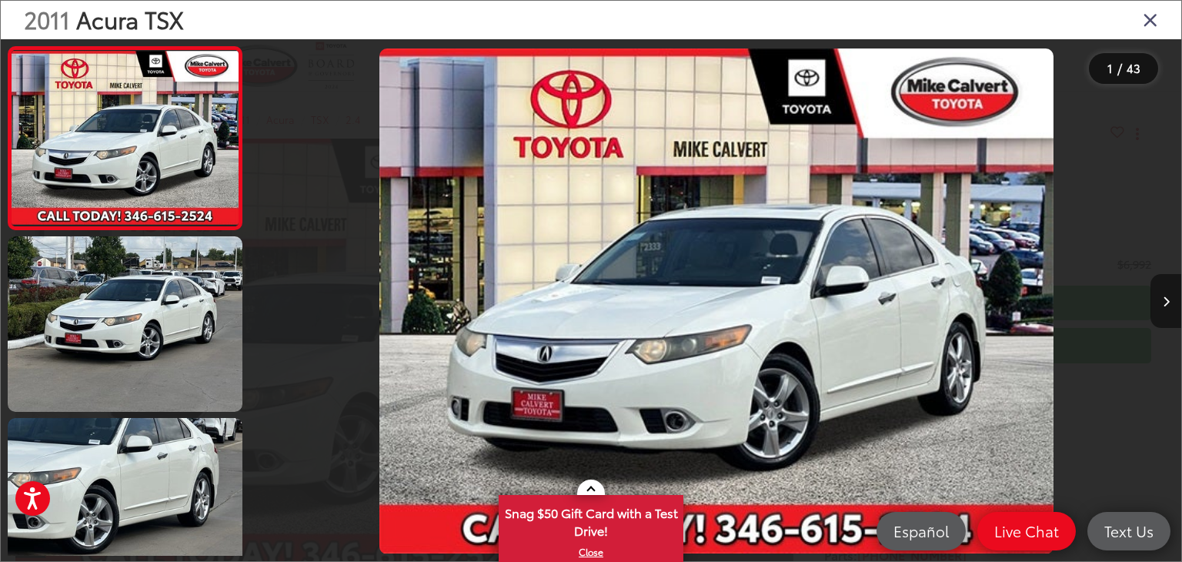
click at [1167, 305] on icon "Next image" at bounding box center [1166, 301] width 7 height 11
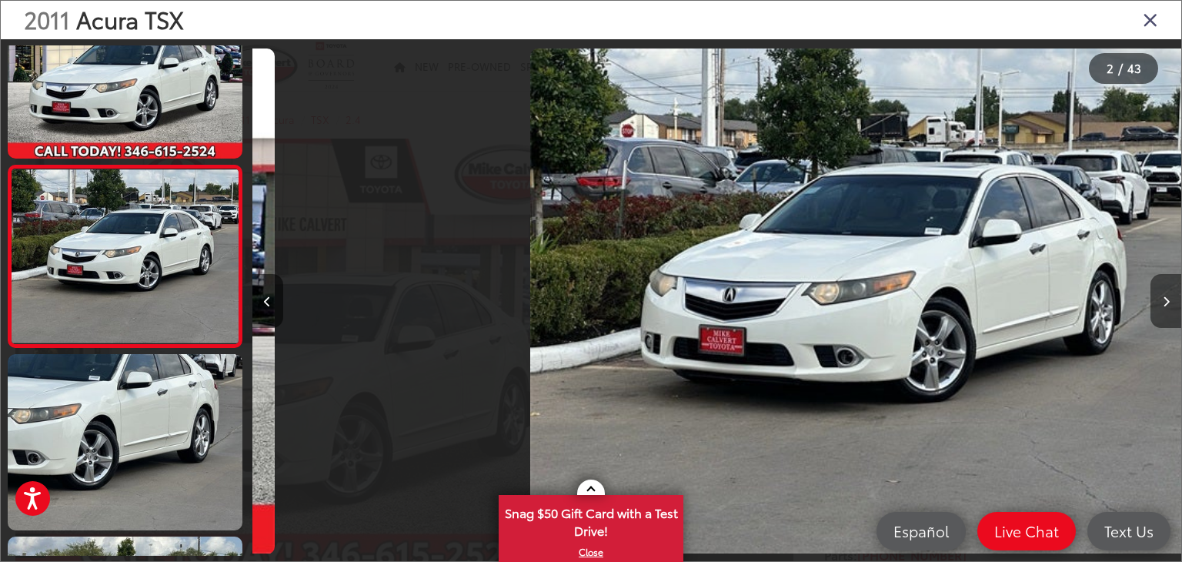
scroll to position [0, 929]
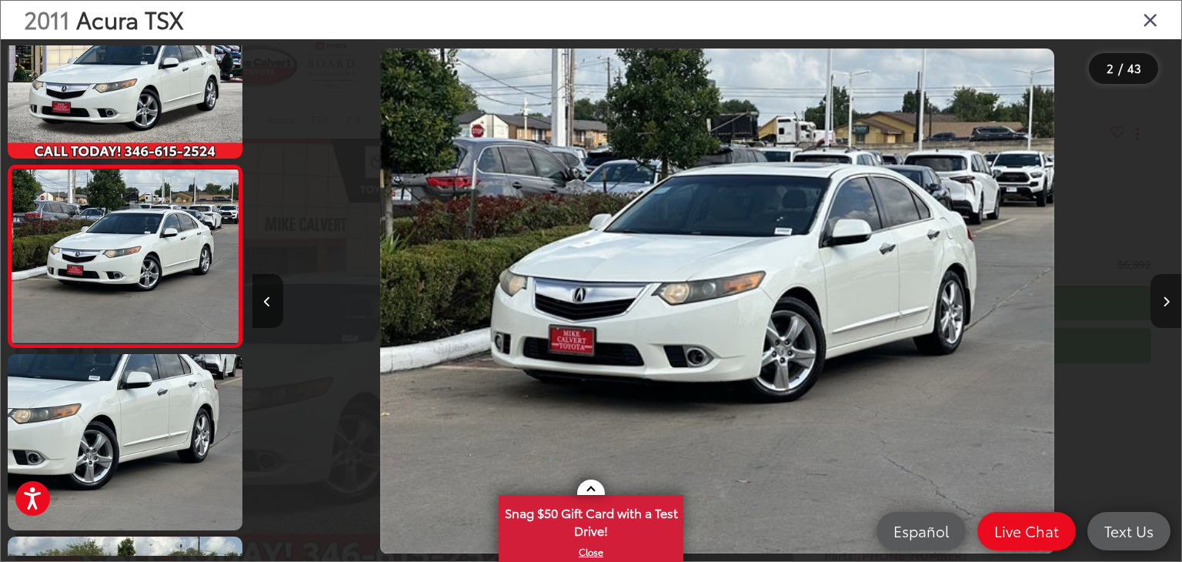
click at [1167, 305] on icon "Next image" at bounding box center [1166, 301] width 7 height 11
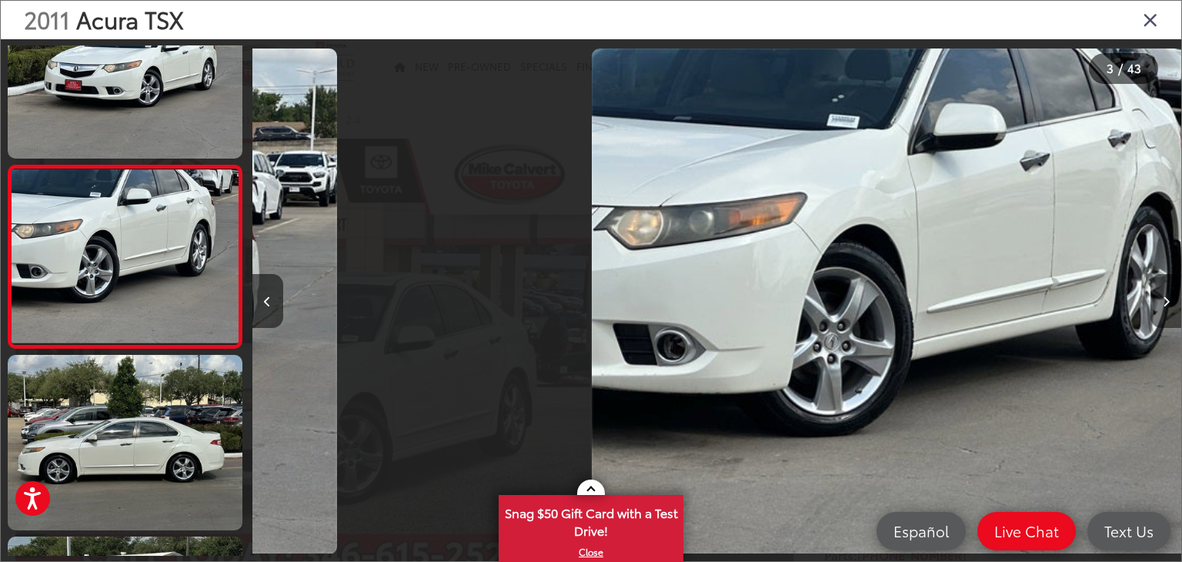
scroll to position [0, 1859]
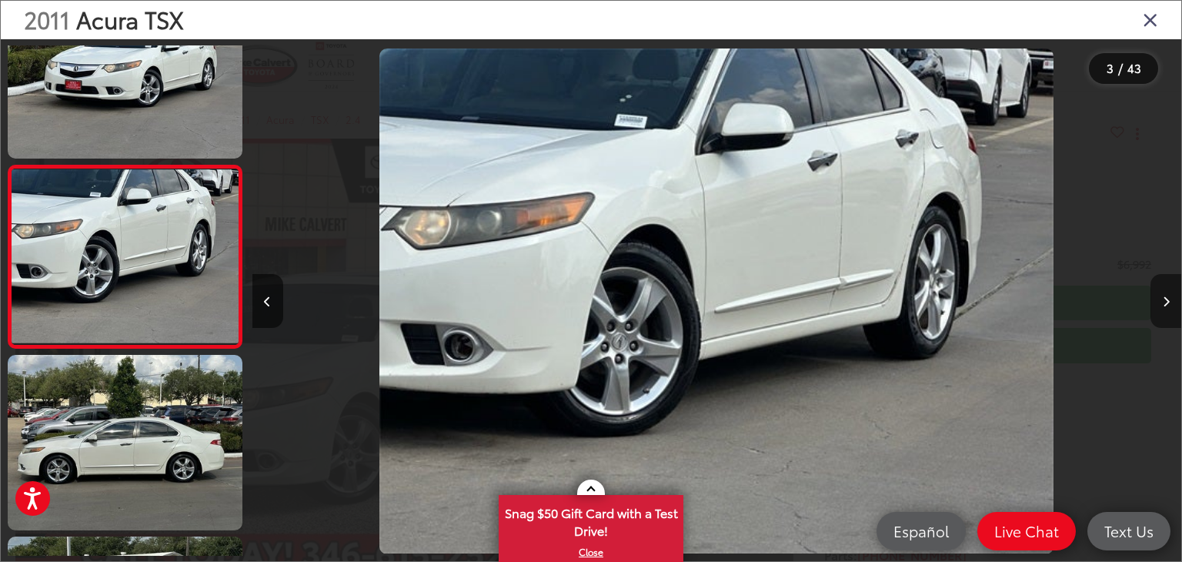
click at [1167, 305] on icon "Next image" at bounding box center [1166, 301] width 7 height 11
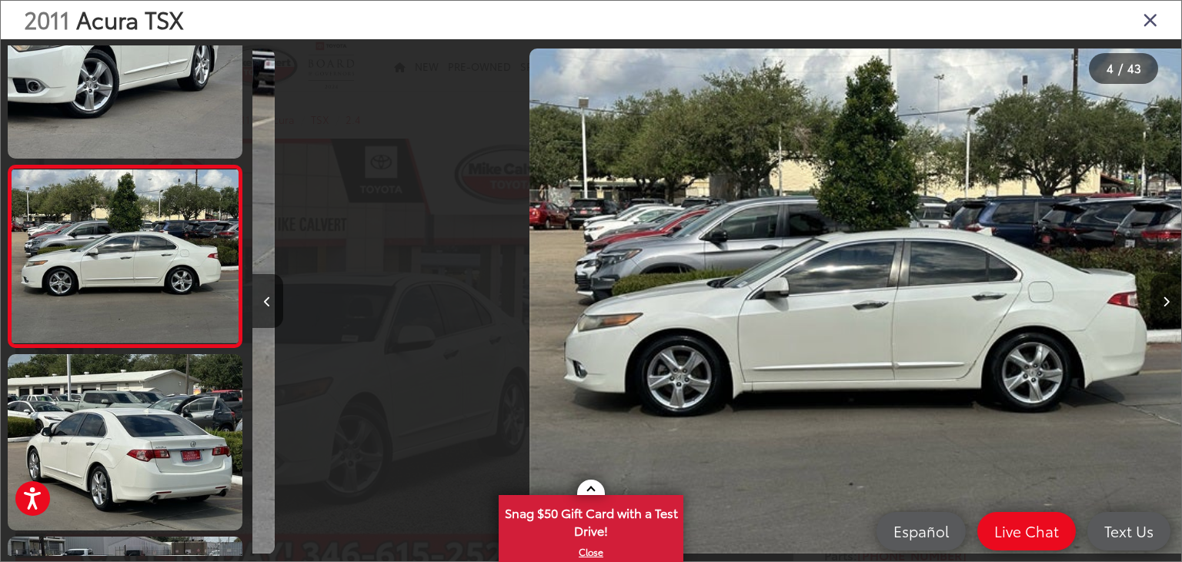
scroll to position [0, 2788]
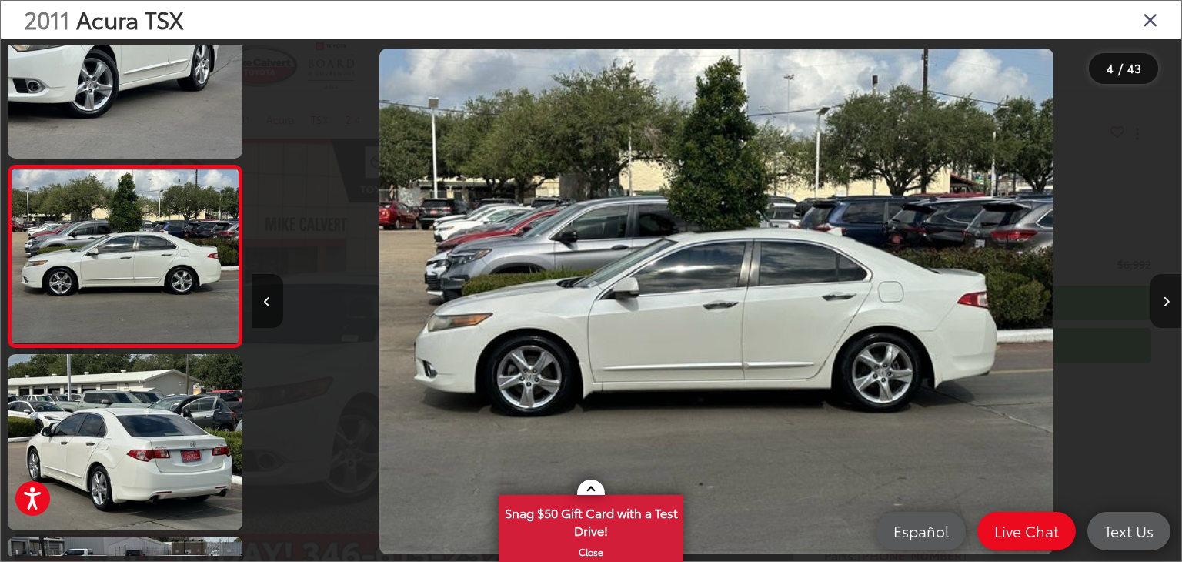
click at [1167, 305] on icon "Next image" at bounding box center [1166, 301] width 7 height 11
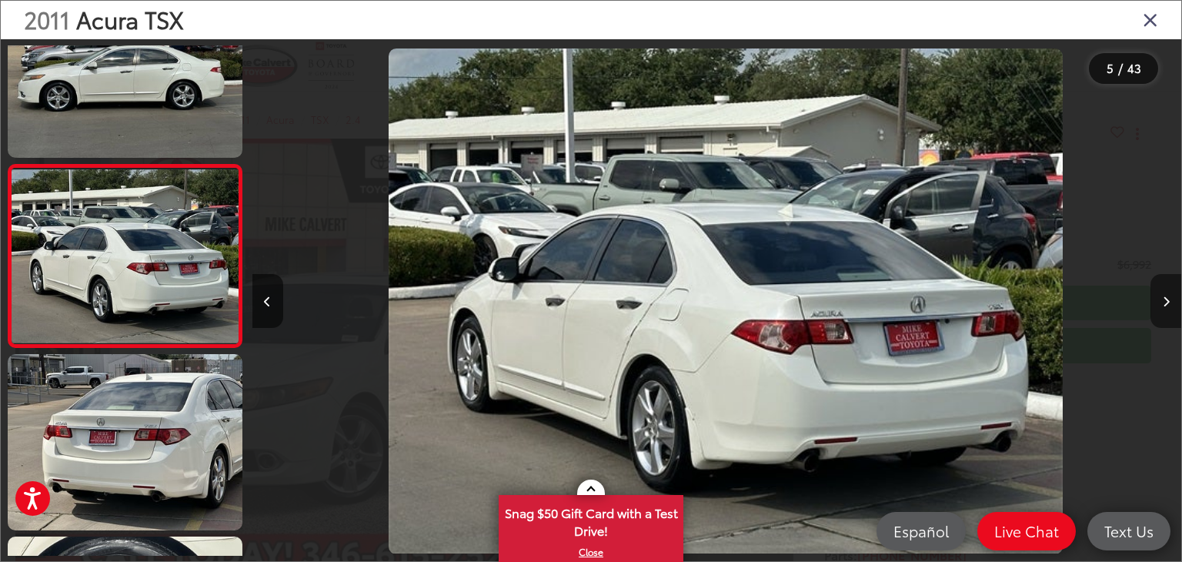
scroll to position [0, 3717]
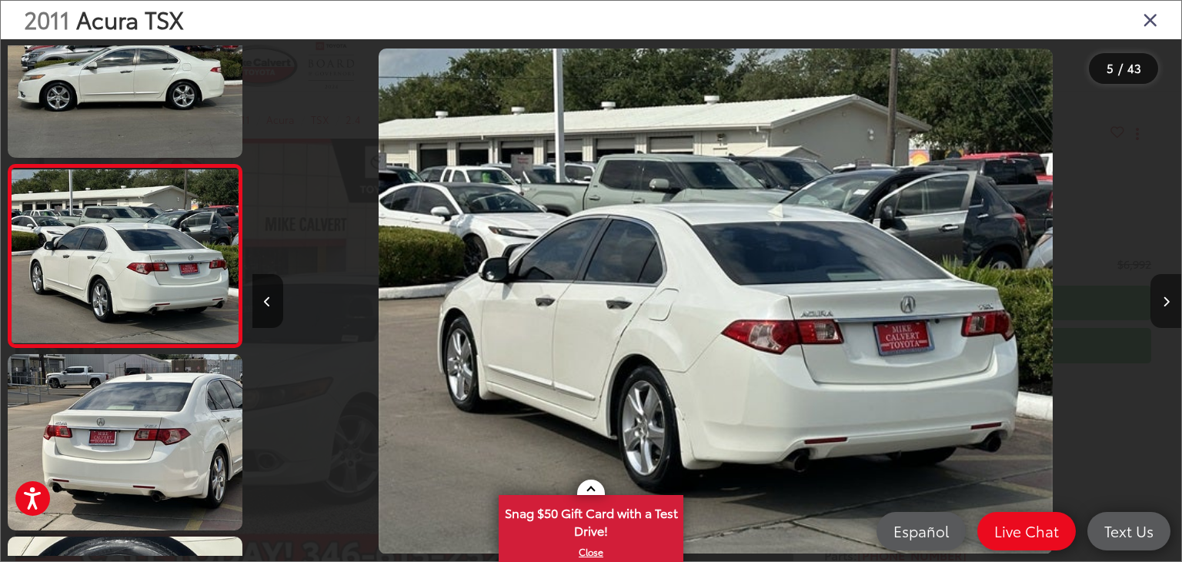
click at [1167, 305] on icon "Next image" at bounding box center [1166, 301] width 7 height 11
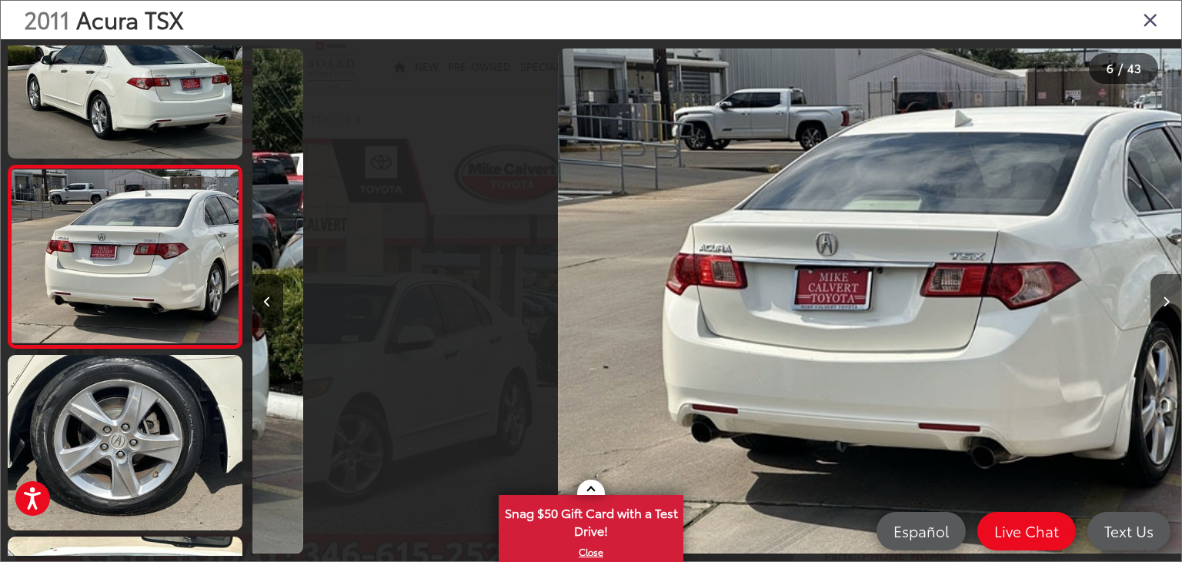
scroll to position [0, 4646]
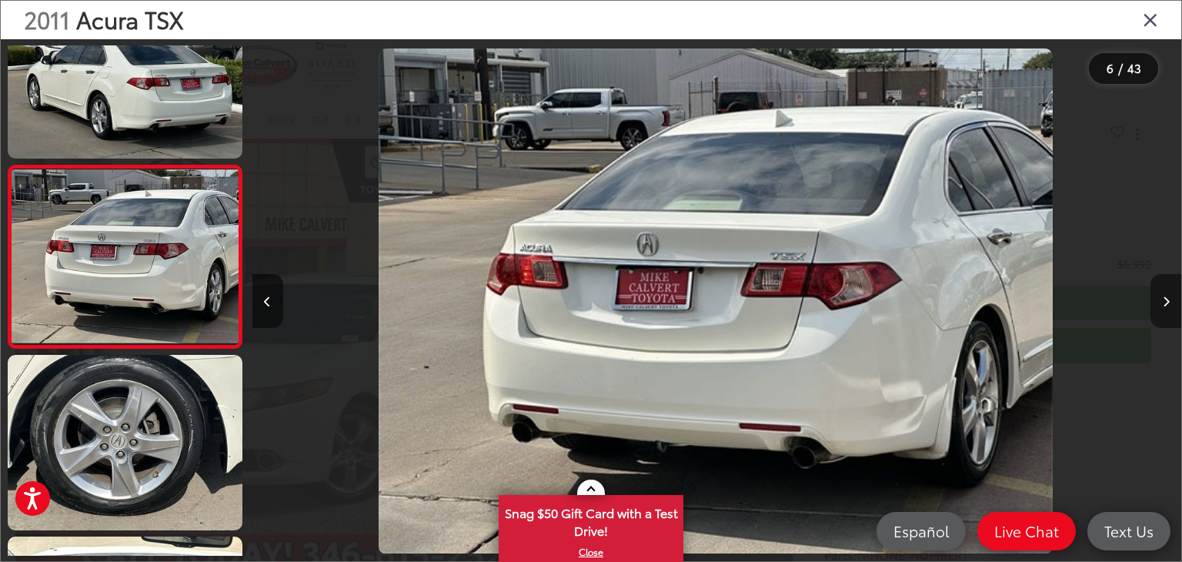
click at [1167, 305] on icon "Next image" at bounding box center [1166, 301] width 7 height 11
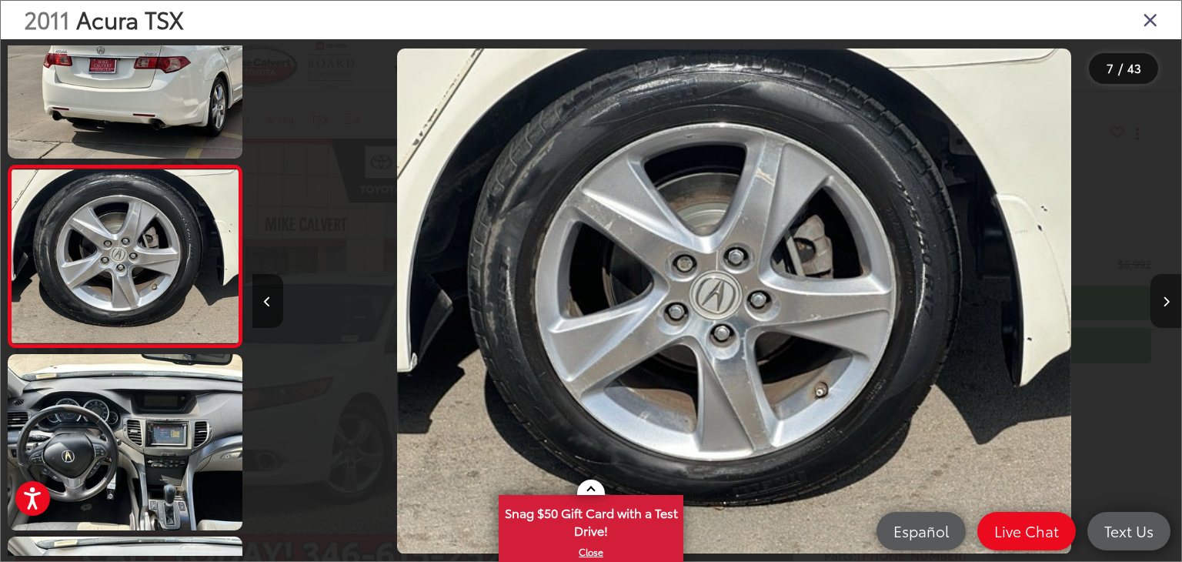
scroll to position [0, 5575]
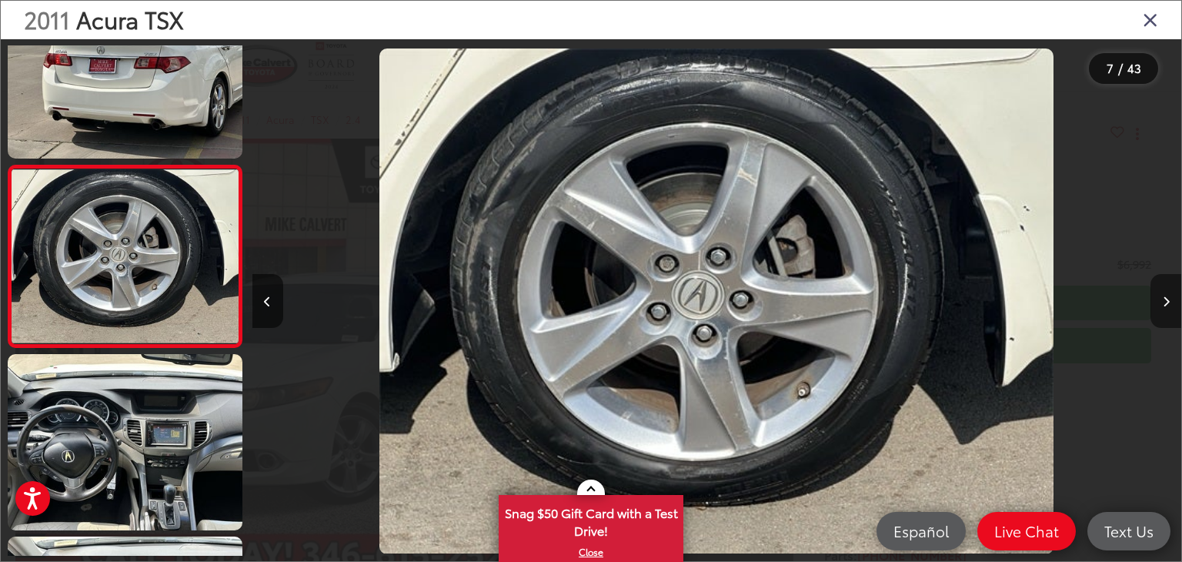
click at [1167, 305] on icon "Next image" at bounding box center [1166, 301] width 7 height 11
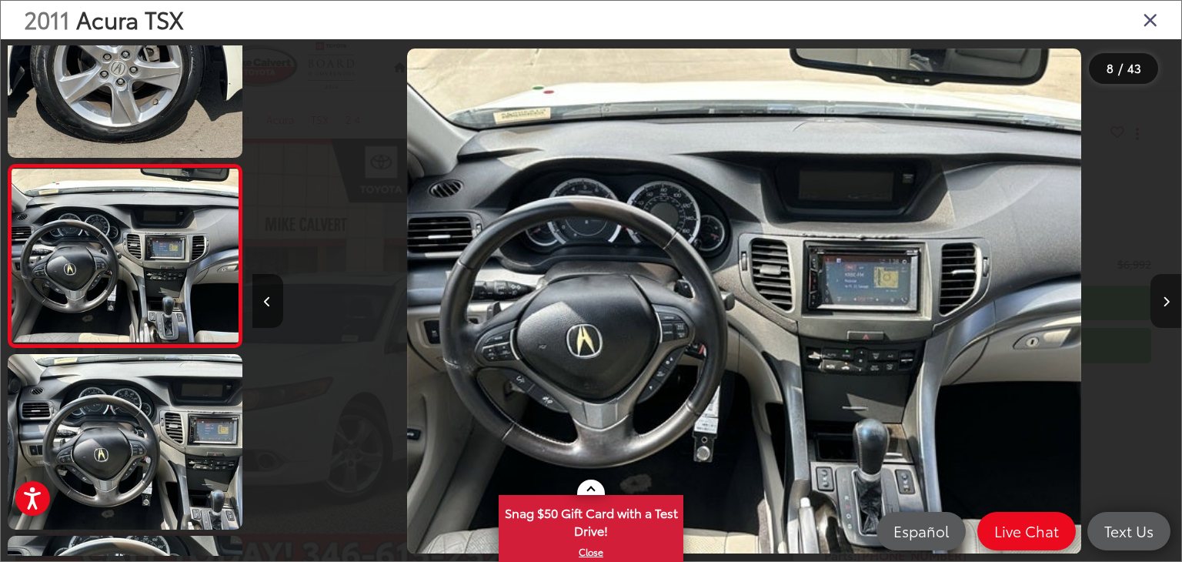
scroll to position [0, 6505]
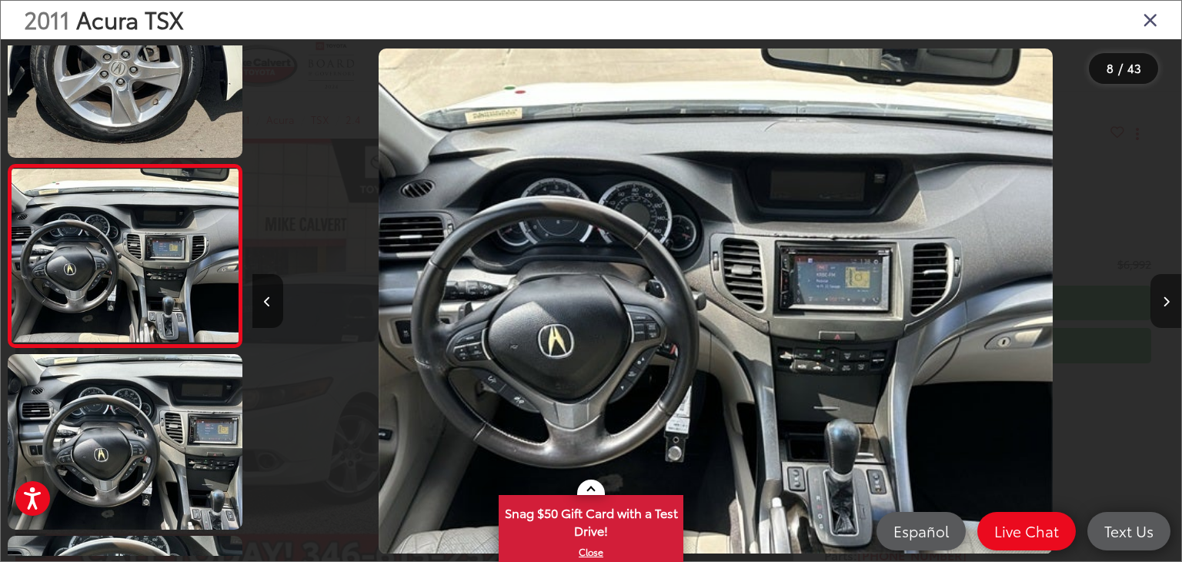
click at [1167, 305] on icon "Next image" at bounding box center [1166, 301] width 7 height 11
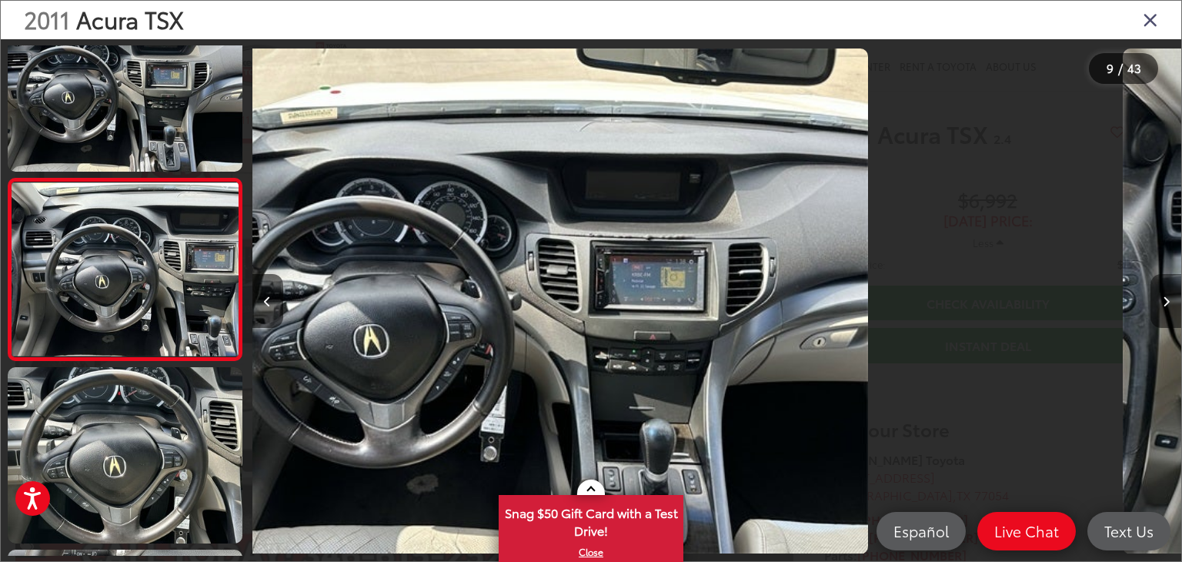
scroll to position [0, 0]
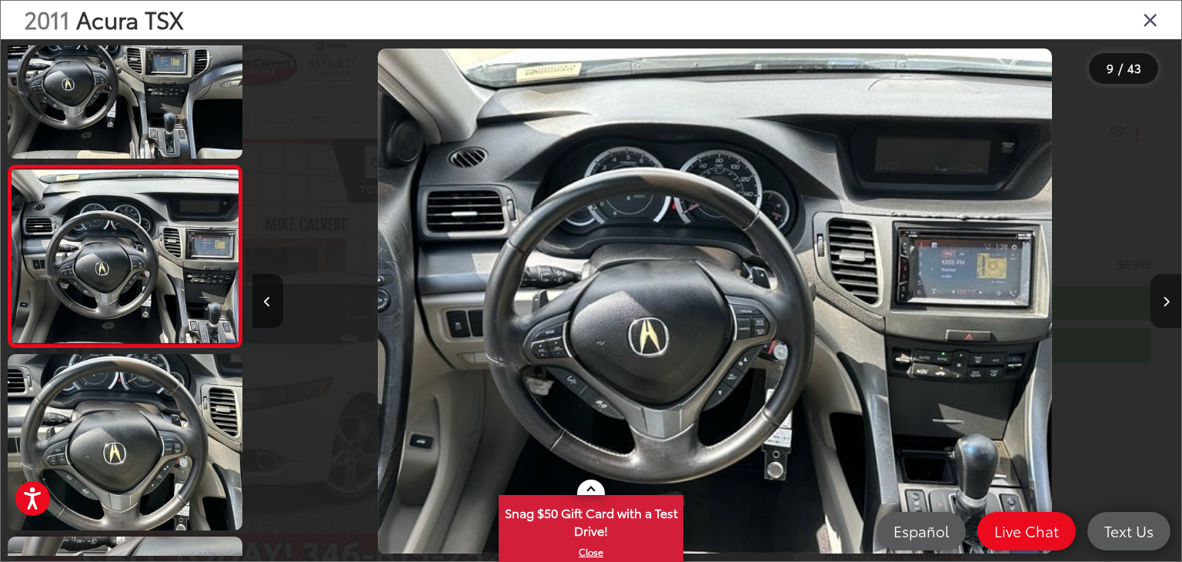
click at [1167, 305] on icon "Next image" at bounding box center [1166, 301] width 7 height 11
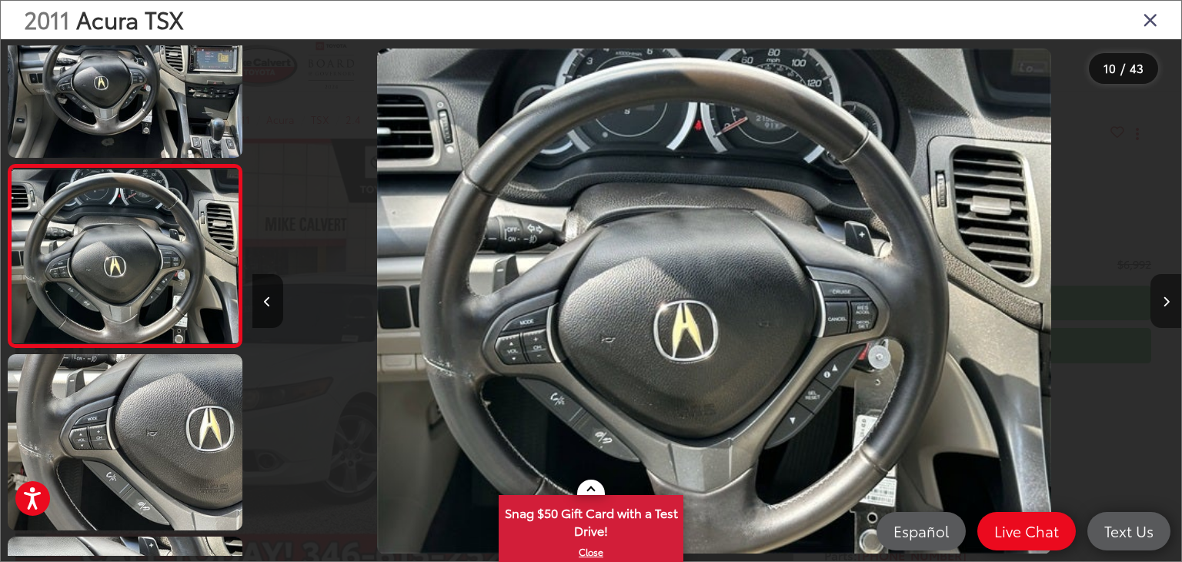
click at [1167, 305] on icon "Next image" at bounding box center [1166, 301] width 7 height 11
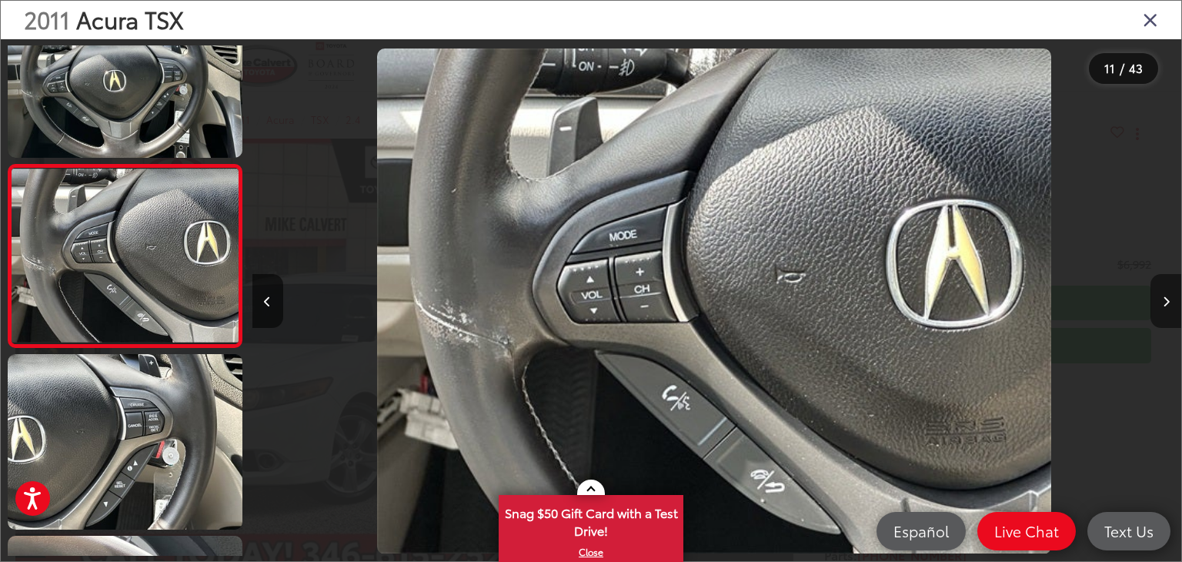
click at [1167, 305] on icon "Next image" at bounding box center [1166, 301] width 7 height 11
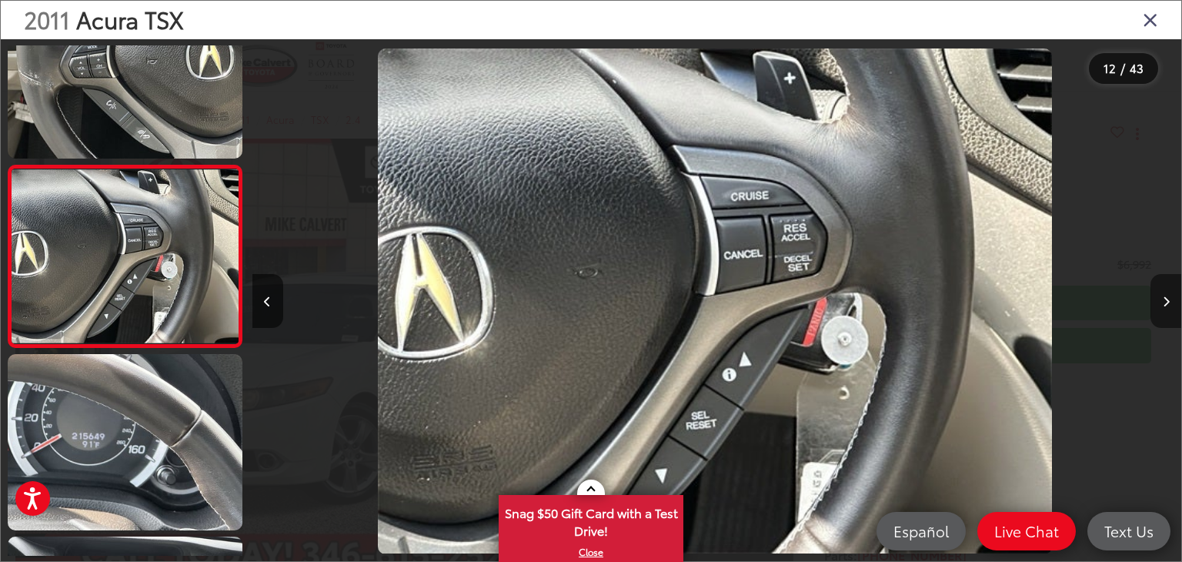
click at [1167, 305] on icon "Next image" at bounding box center [1166, 301] width 7 height 11
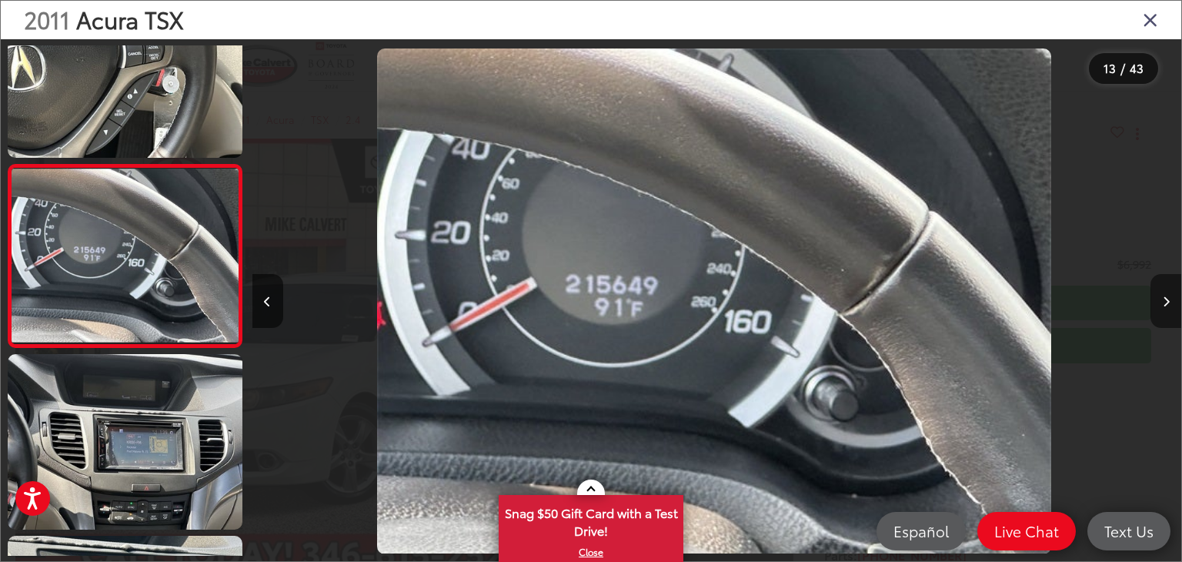
click at [1167, 305] on icon "Next image" at bounding box center [1166, 301] width 7 height 11
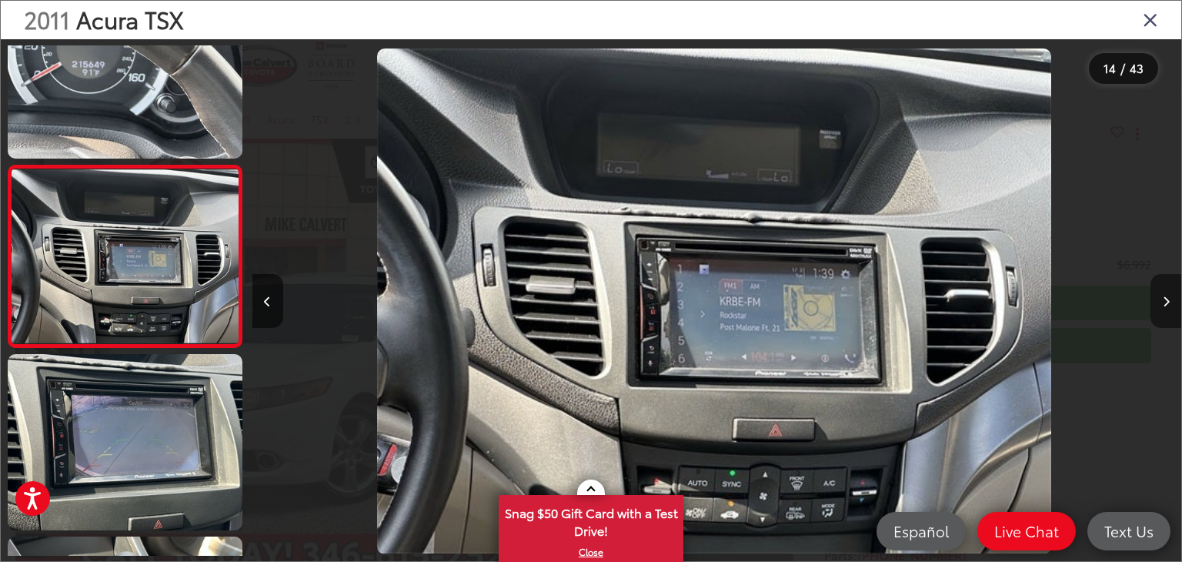
click at [1167, 305] on icon "Next image" at bounding box center [1166, 301] width 7 height 11
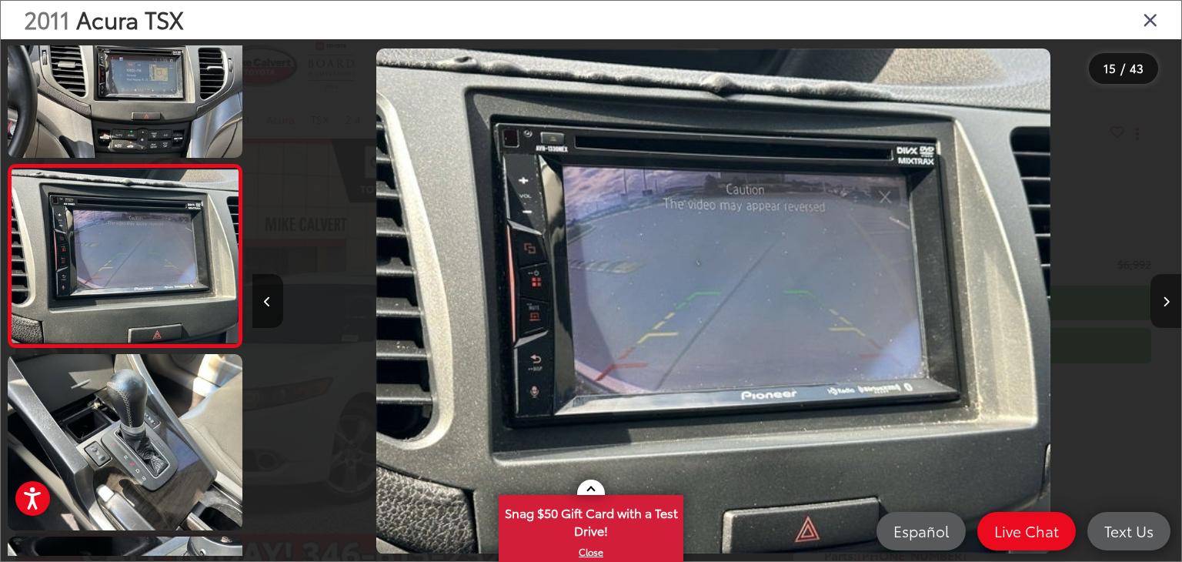
click at [1167, 305] on icon "Next image" at bounding box center [1166, 301] width 7 height 11
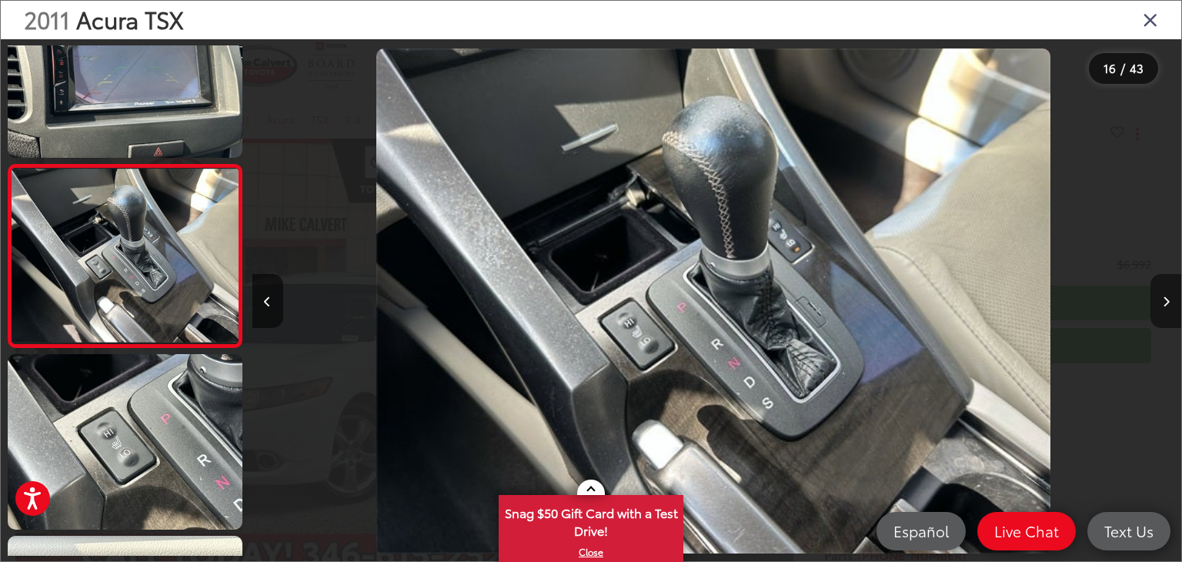
click at [1167, 305] on icon "Next image" at bounding box center [1166, 301] width 7 height 11
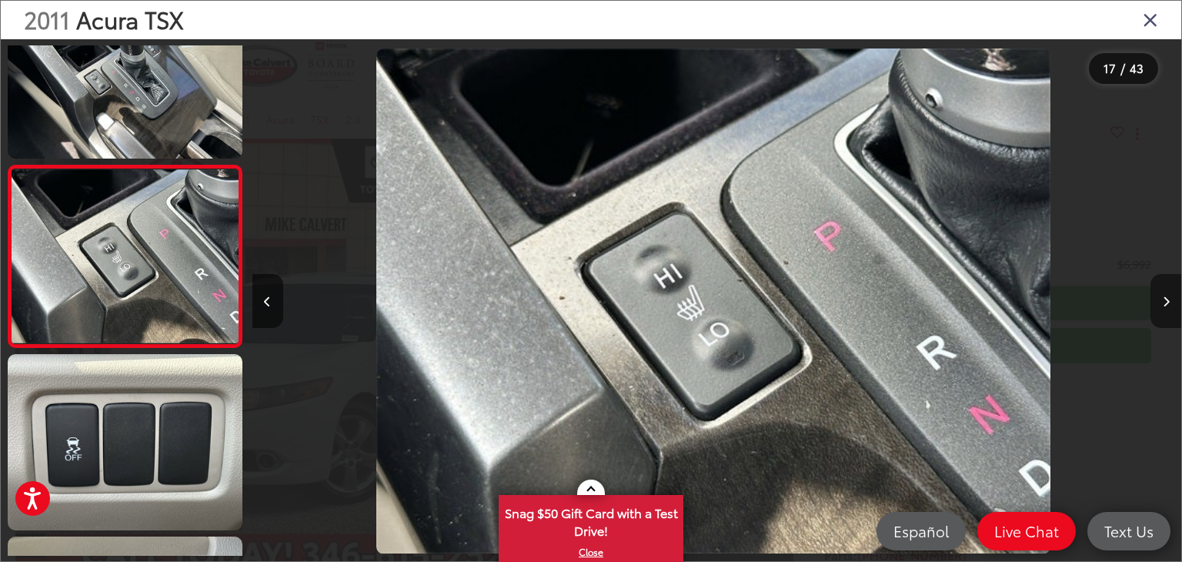
click at [1167, 305] on icon "Next image" at bounding box center [1166, 301] width 7 height 11
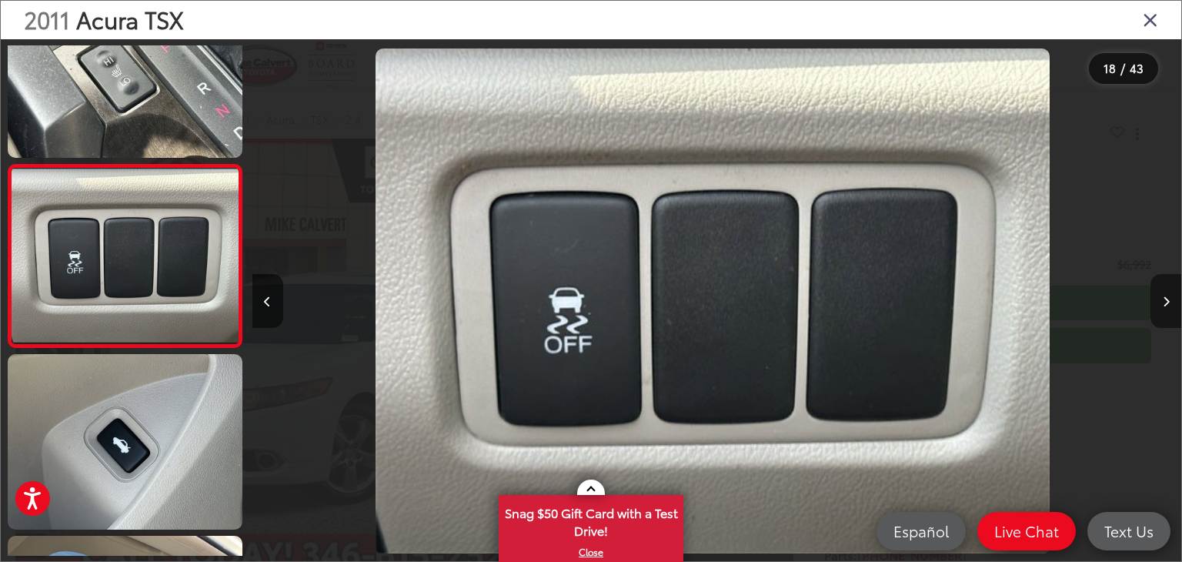
click at [1167, 305] on icon "Next image" at bounding box center [1166, 301] width 7 height 11
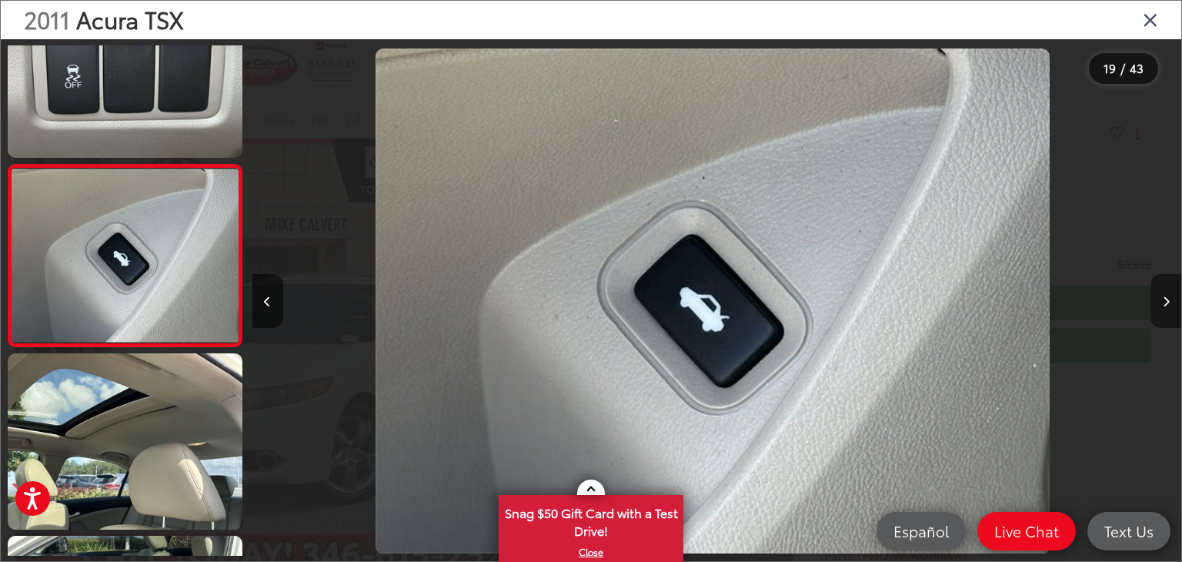
click at [1167, 305] on icon "Next image" at bounding box center [1166, 301] width 7 height 11
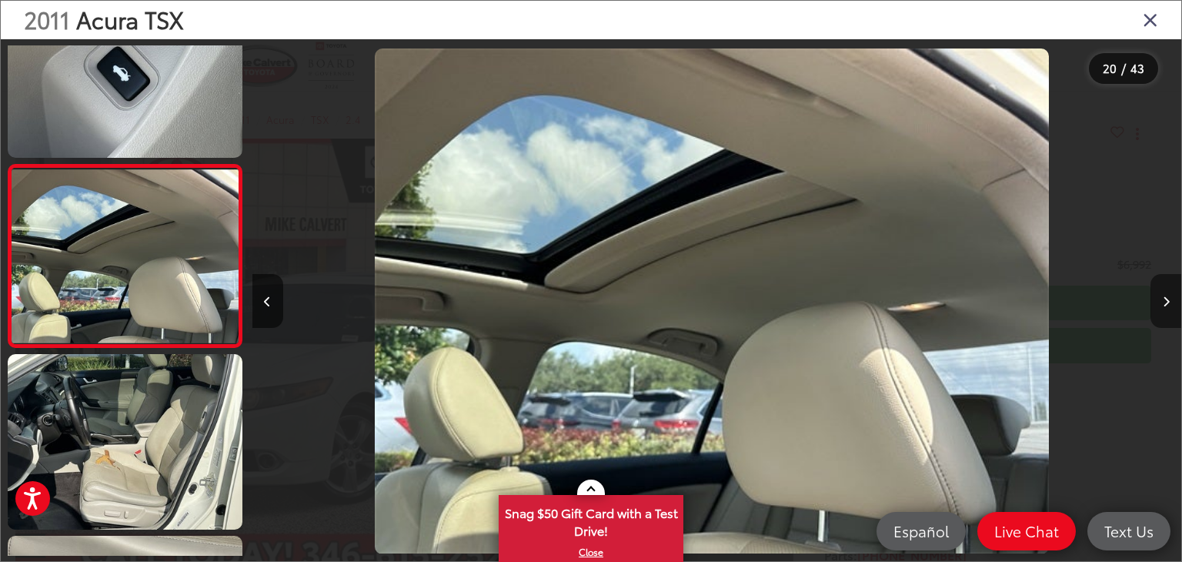
click at [1167, 305] on icon "Next image" at bounding box center [1166, 301] width 7 height 11
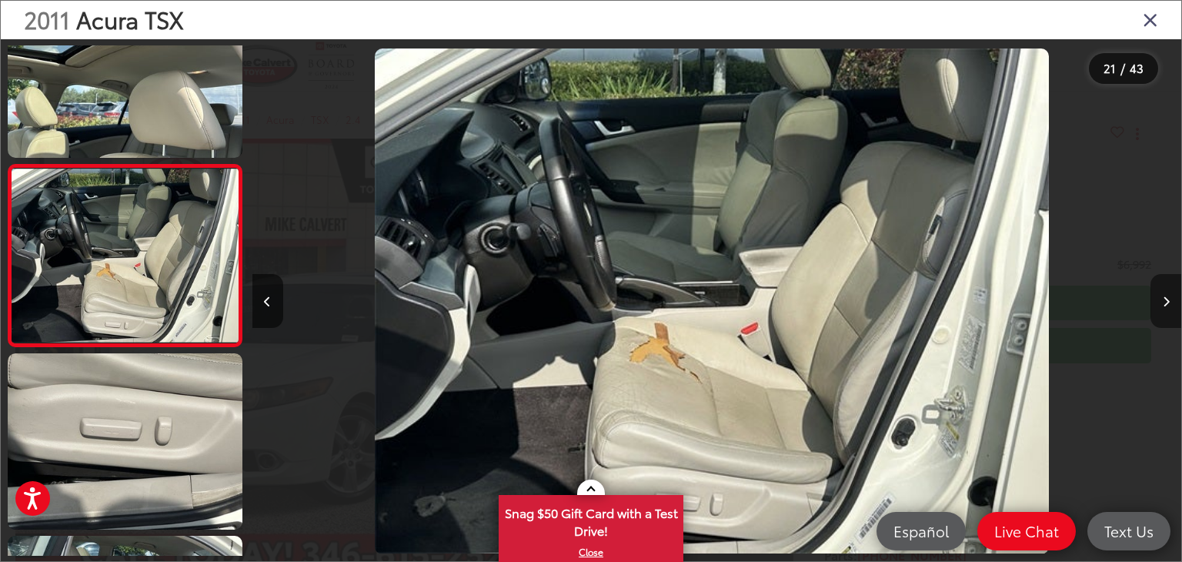
click at [1167, 305] on icon "Next image" at bounding box center [1166, 301] width 7 height 11
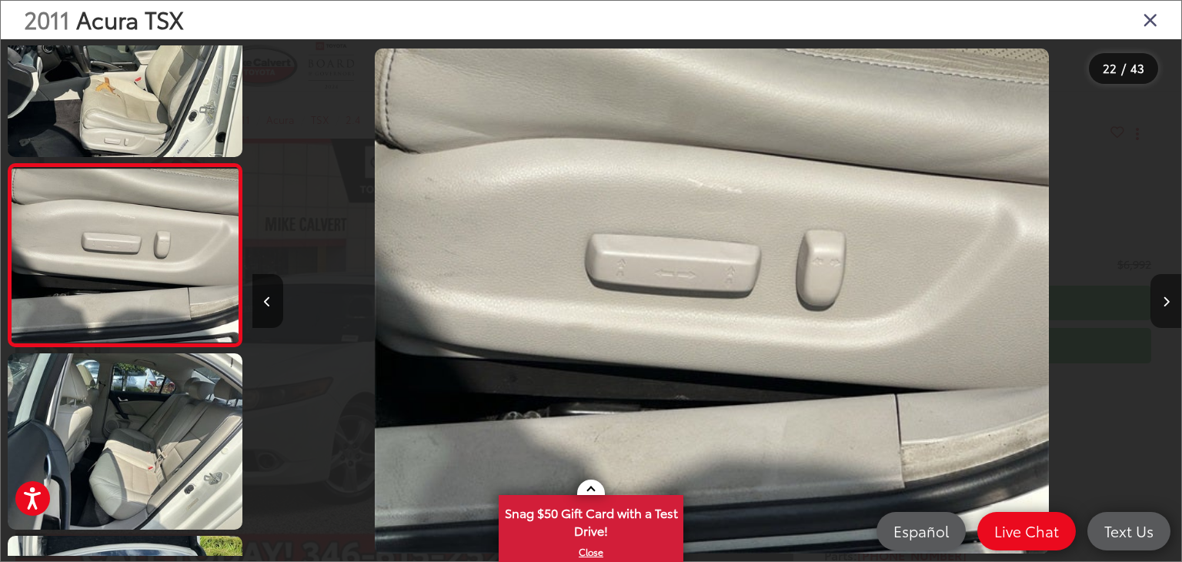
click at [1167, 305] on icon "Next image" at bounding box center [1166, 301] width 7 height 11
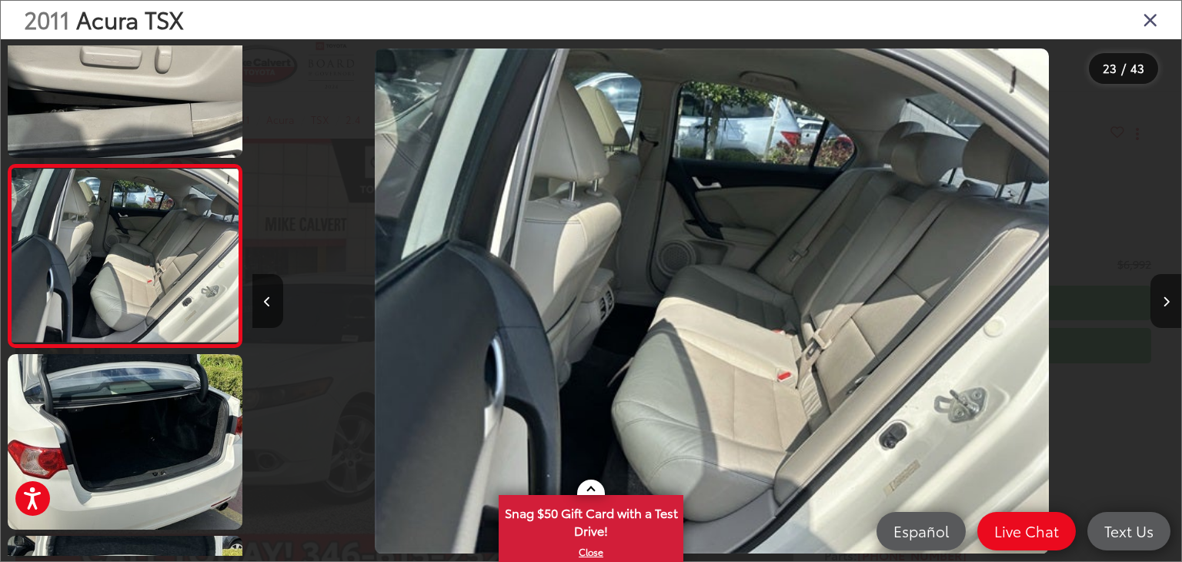
click at [1147, 21] on icon "Close gallery" at bounding box center [1150, 19] width 15 height 20
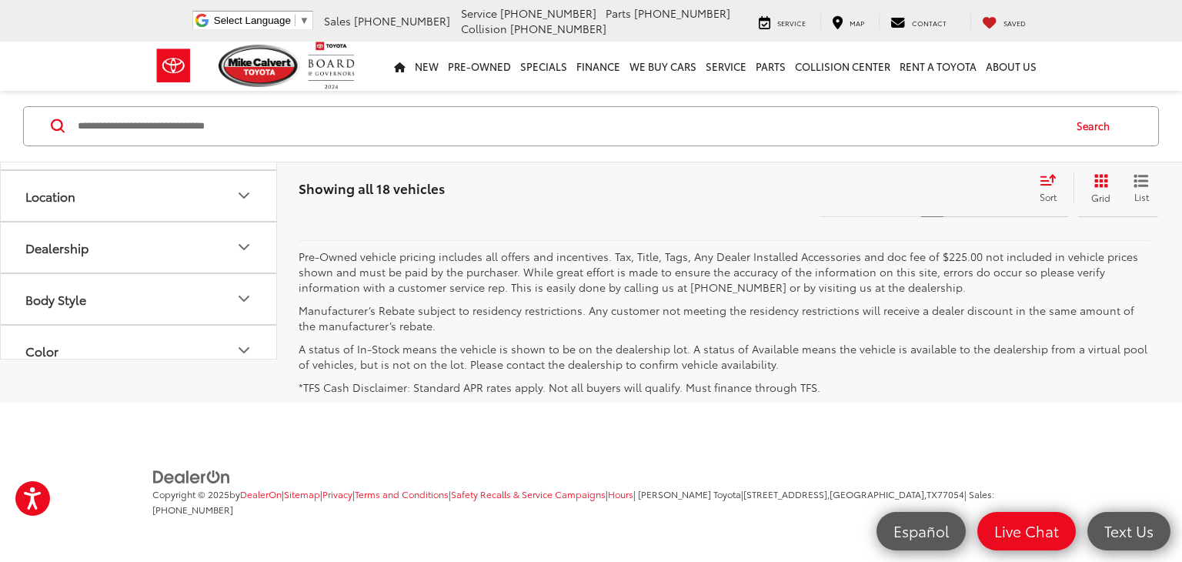
scroll to position [6108, 0]
click at [389, 192] on span "Showing all 18 vehicles" at bounding box center [372, 188] width 146 height 18
click at [393, 189] on span "Showing all 18 vehicles" at bounding box center [372, 188] width 146 height 18
